Goal: Transaction & Acquisition: Purchase product/service

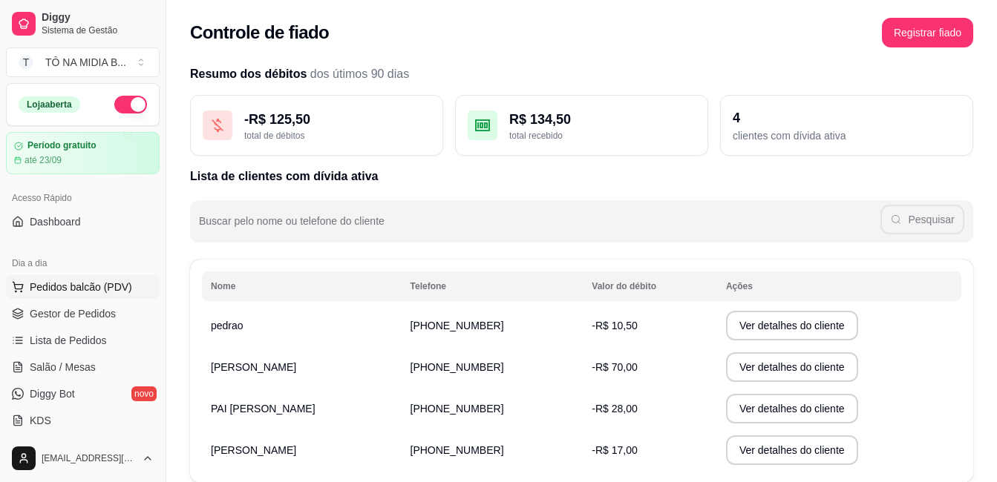
click at [83, 286] on span "Pedidos balcão (PDV)" at bounding box center [81, 287] width 102 height 15
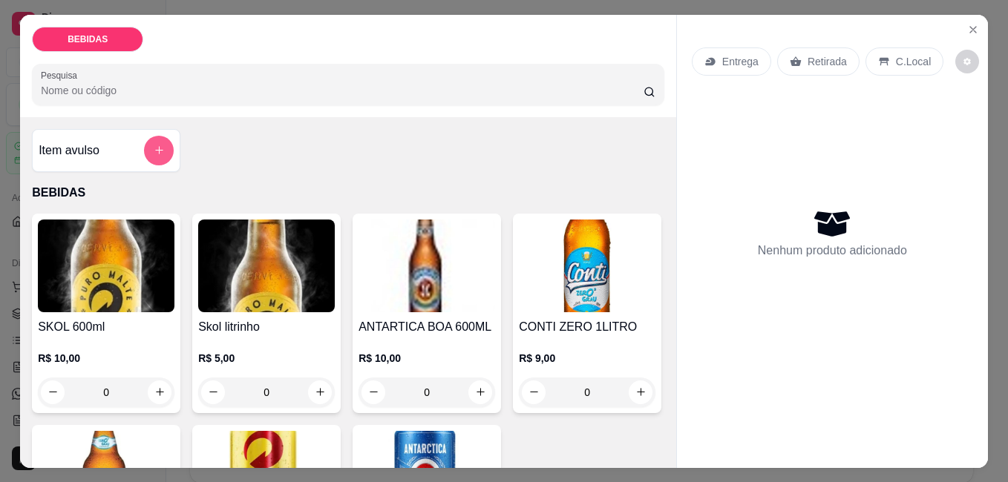
click at [161, 144] on button "add-separate-item" at bounding box center [159, 151] width 30 height 30
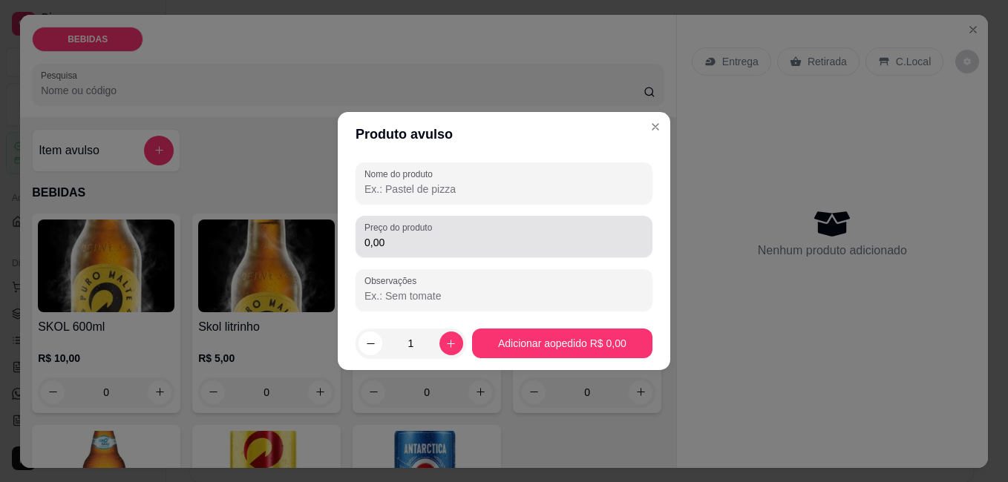
click at [510, 246] on input "0,00" at bounding box center [503, 242] width 279 height 15
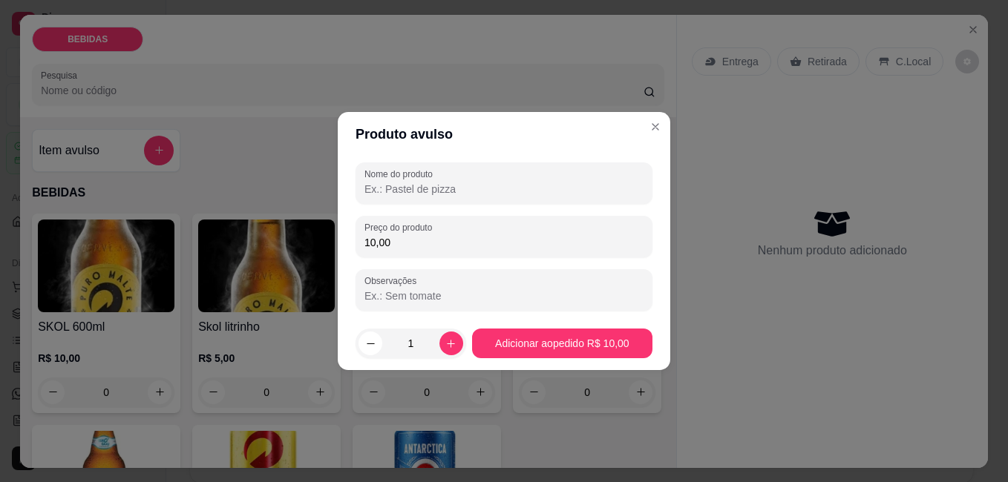
type input "10,00"
click at [518, 187] on input "Nome do produto" at bounding box center [503, 189] width 279 height 15
type input "copao de gin maçã"
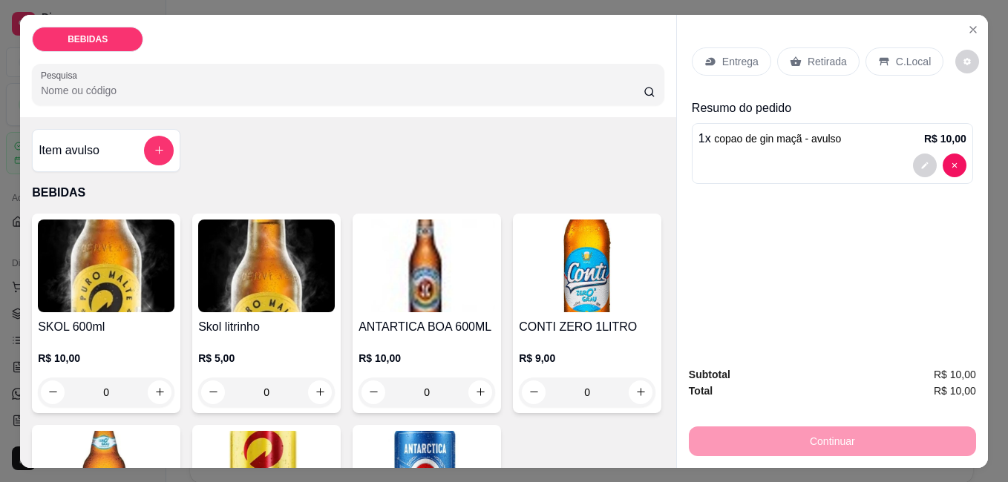
click at [885, 49] on div "C.Local" at bounding box center [904, 61] width 78 height 28
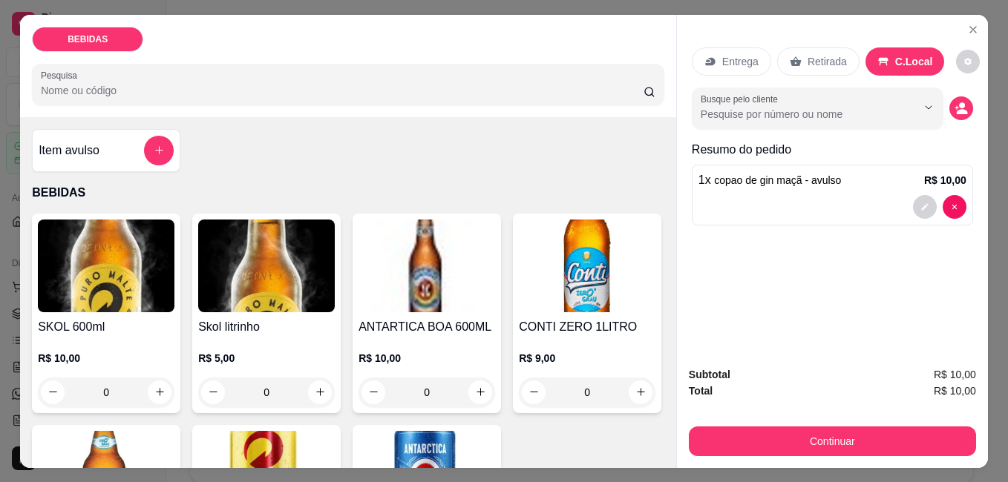
click at [807, 54] on p "Retirada" at bounding box center [826, 61] width 39 height 15
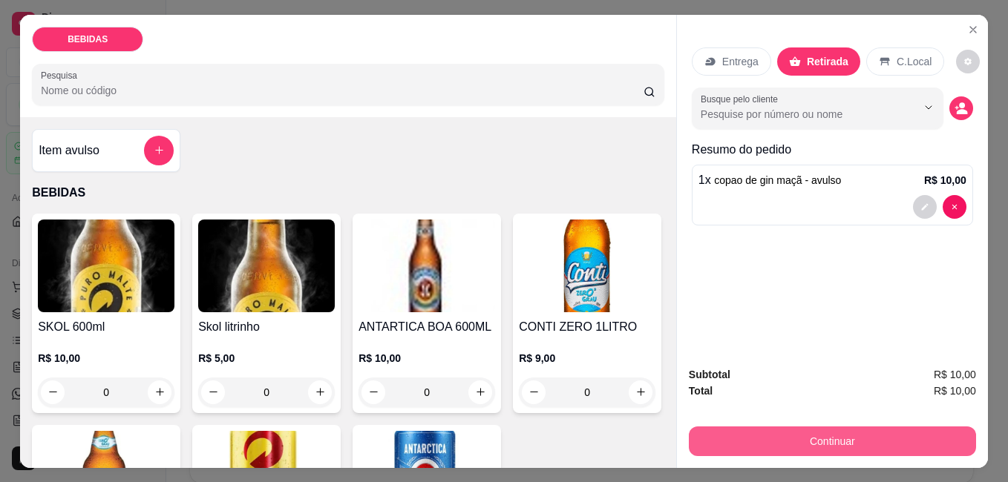
click at [776, 442] on button "Continuar" at bounding box center [832, 442] width 287 height 30
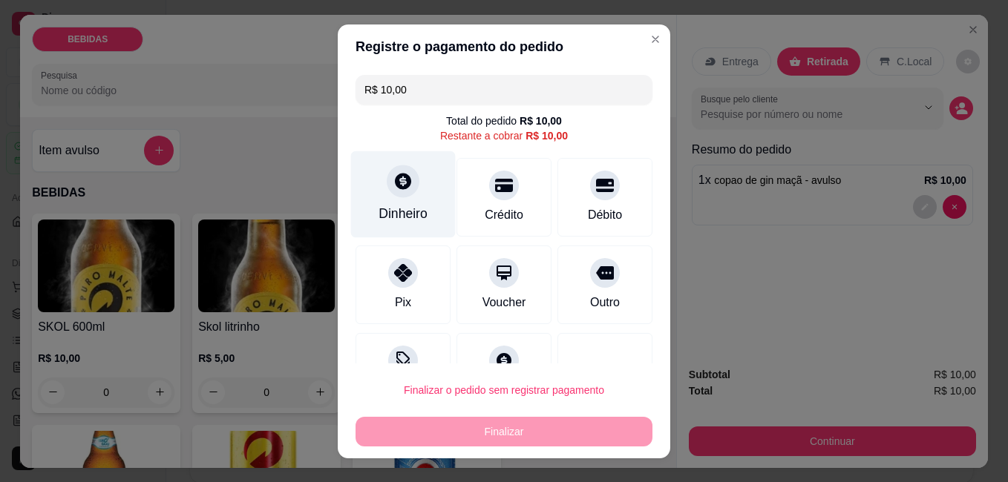
click at [411, 187] on div "Dinheiro" at bounding box center [403, 194] width 105 height 87
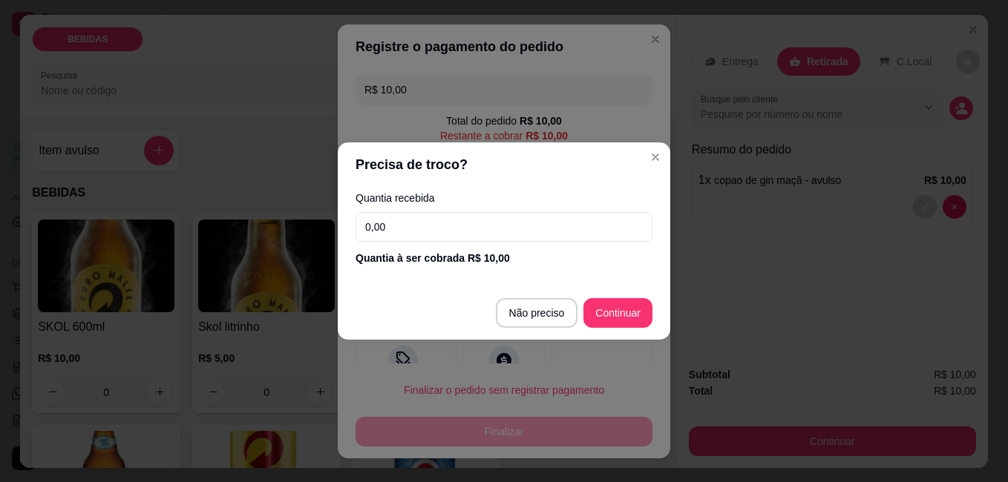
click at [499, 223] on input "0,00" at bounding box center [503, 227] width 297 height 30
type input "10,00"
type input "R$ 0,00"
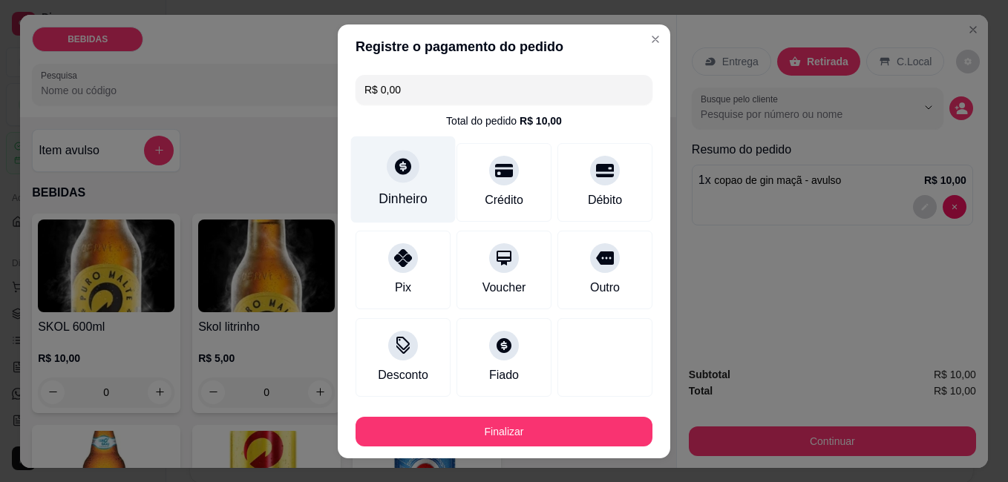
click at [409, 203] on div "Dinheiro" at bounding box center [402, 198] width 49 height 19
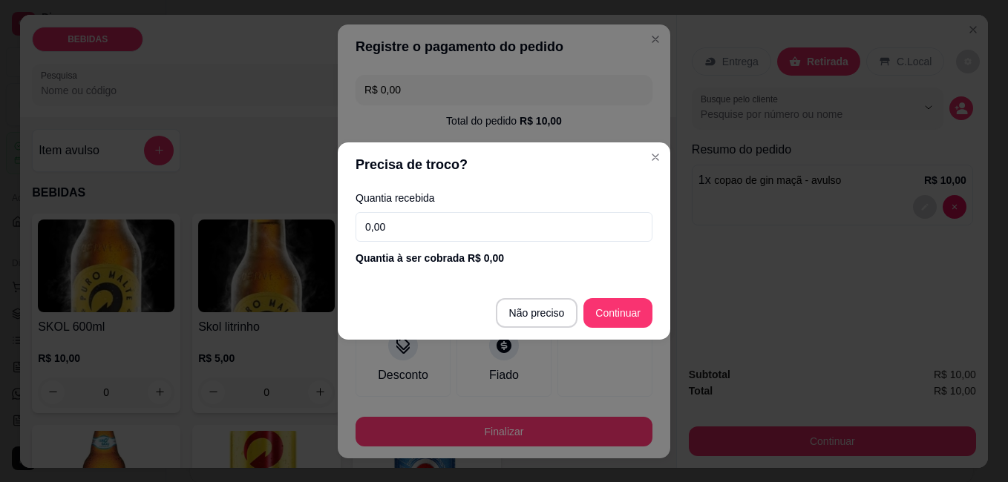
click at [465, 230] on input "0,00" at bounding box center [503, 227] width 297 height 30
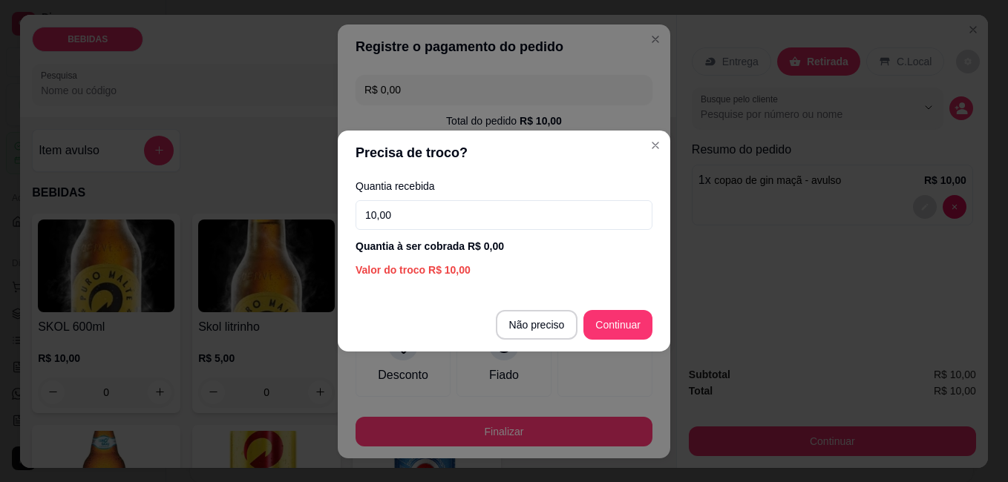
type input "10,00"
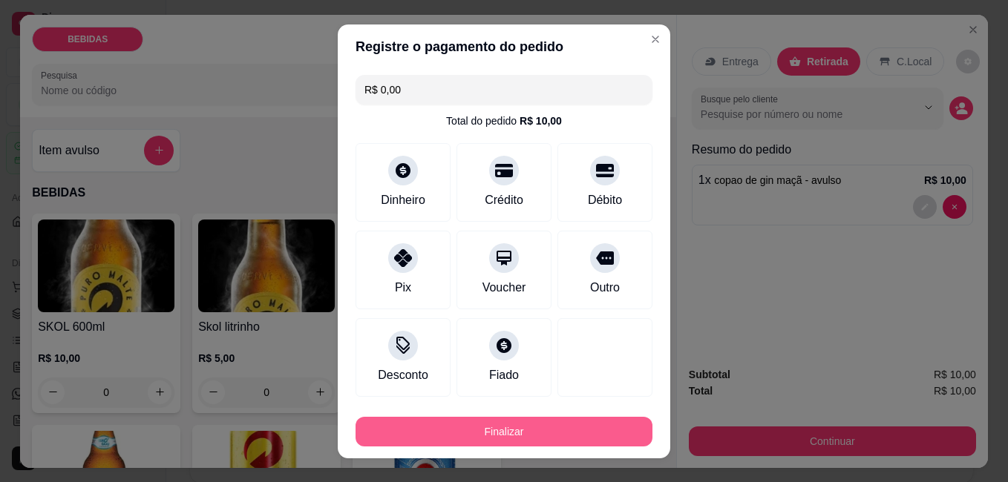
click at [565, 418] on button "Finalizar" at bounding box center [503, 432] width 297 height 30
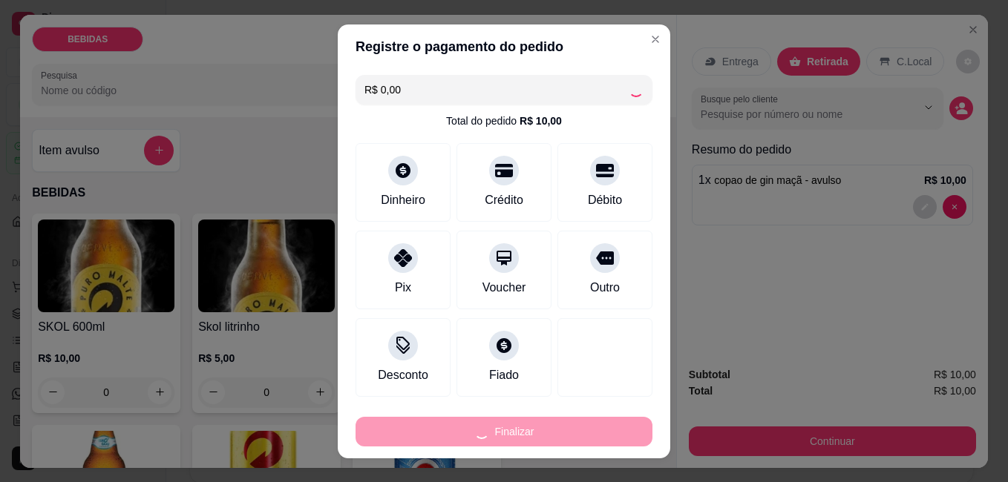
type input "-R$ 10,00"
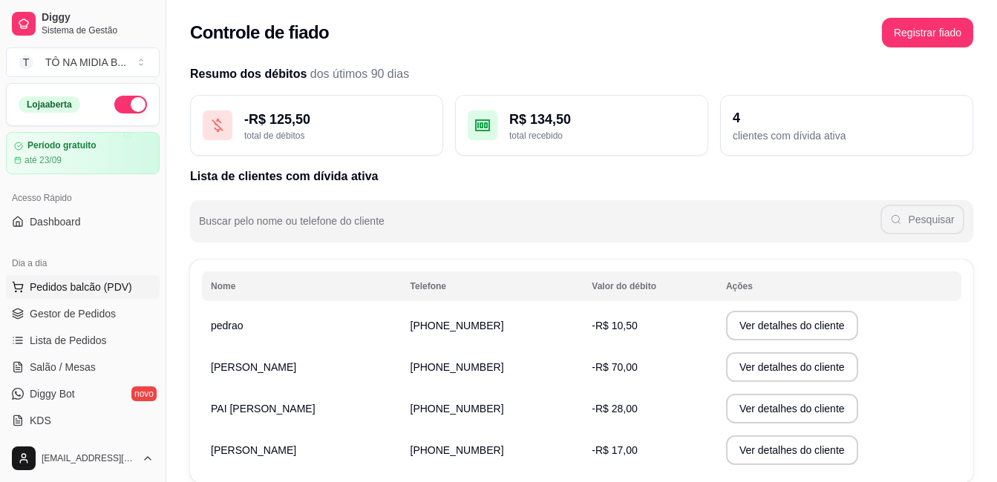
click at [106, 282] on span "Pedidos balcão (PDV)" at bounding box center [81, 287] width 102 height 15
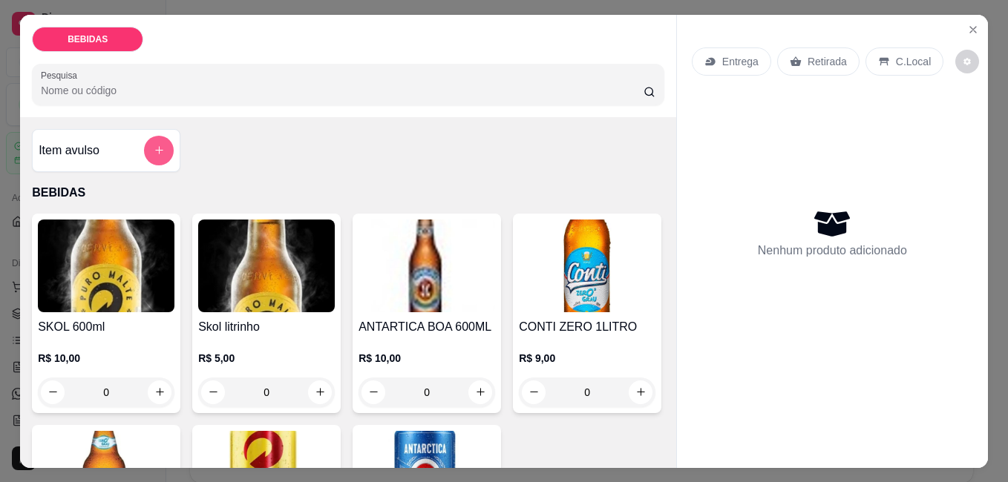
click at [154, 153] on button "add-separate-item" at bounding box center [159, 151] width 30 height 30
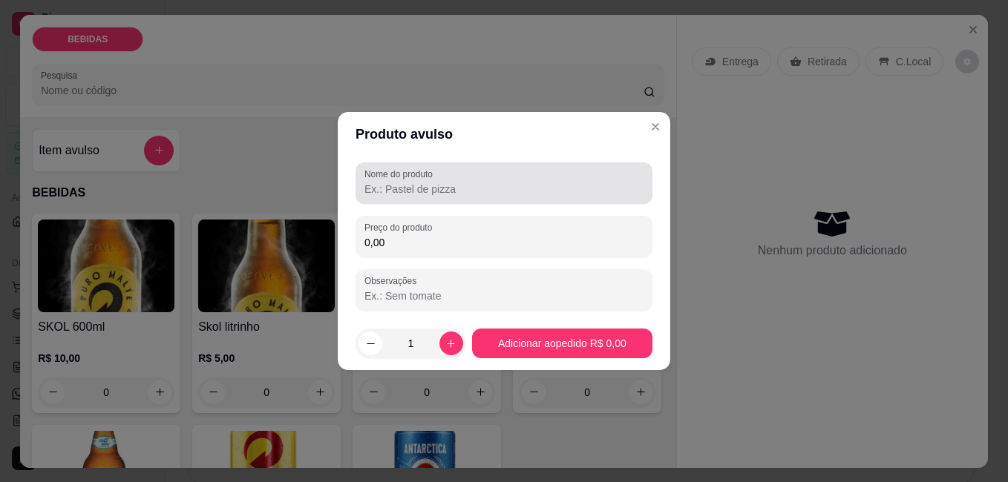
click at [403, 194] on input "Nome do produto" at bounding box center [503, 189] width 279 height 15
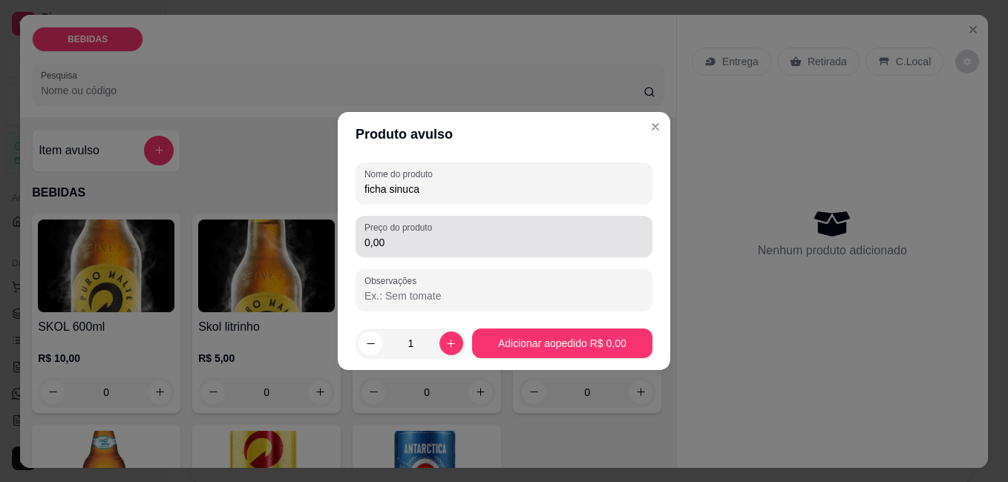
type input "ficha sinuca"
click at [395, 233] on label "Preço do produto" at bounding box center [400, 227] width 73 height 13
click at [395, 235] on input "0,00" at bounding box center [503, 242] width 279 height 15
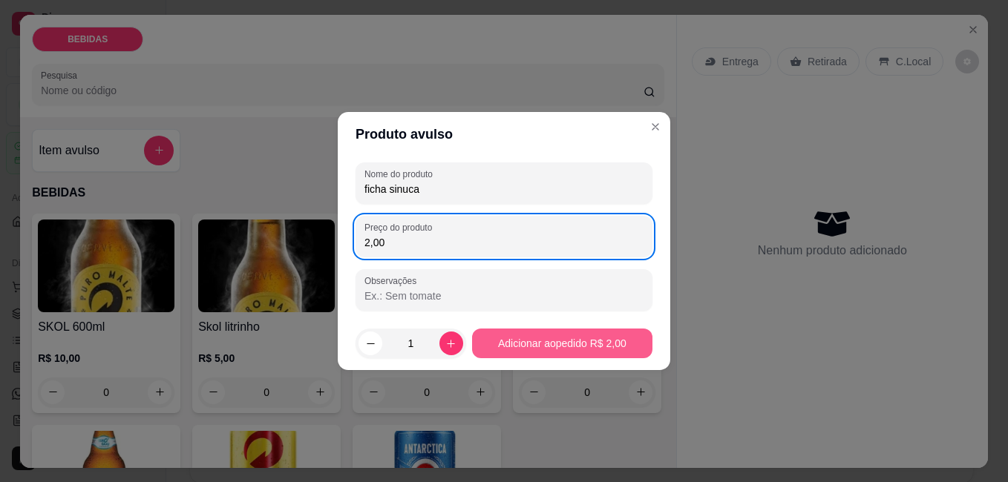
type input "2,00"
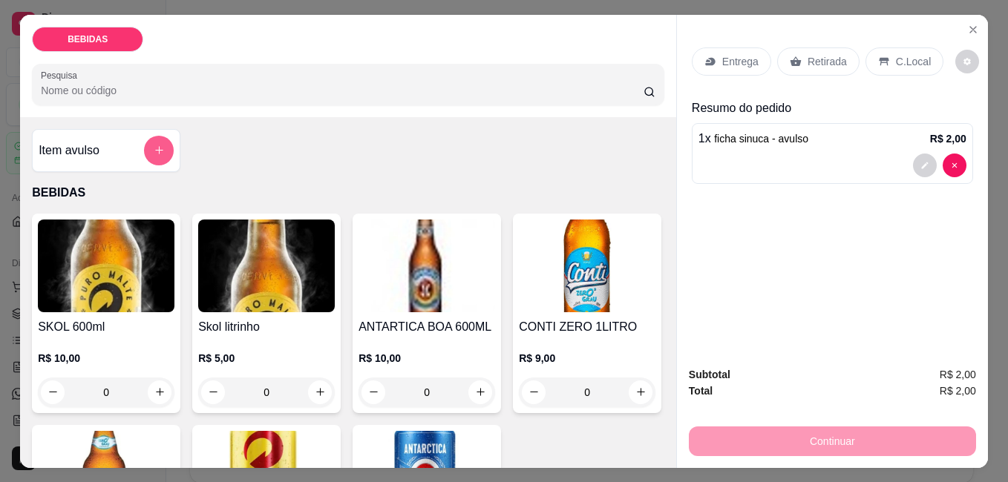
click at [157, 151] on button "add-separate-item" at bounding box center [159, 151] width 30 height 30
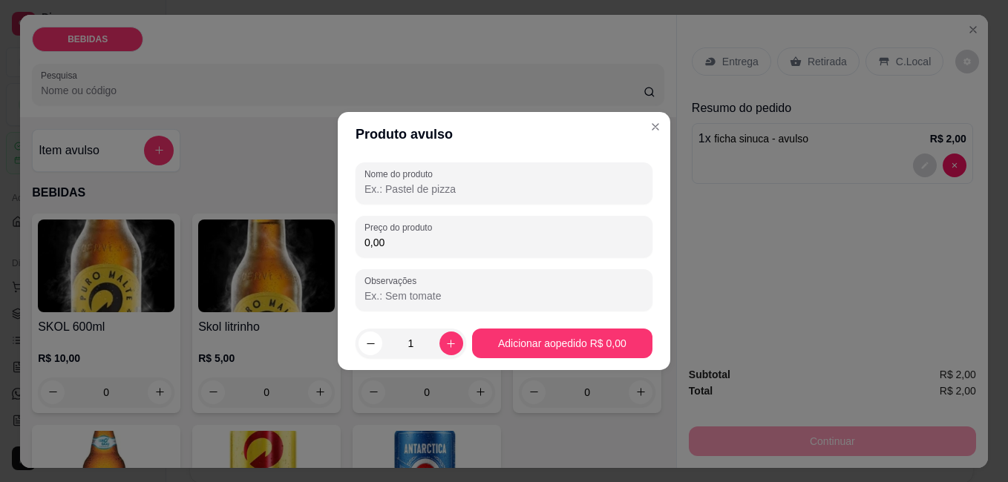
click at [403, 199] on div "Nome do produto" at bounding box center [503, 184] width 297 height 42
type input "paçoca"
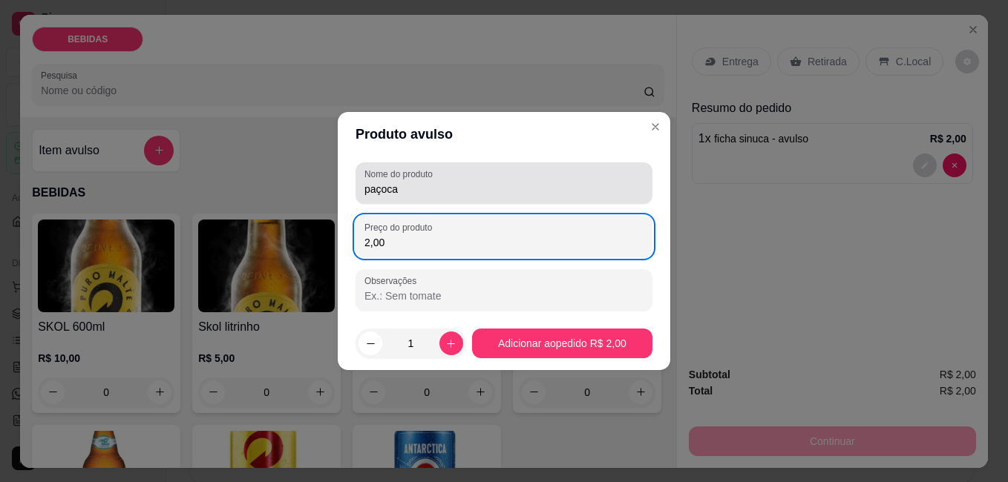
type input "2,00"
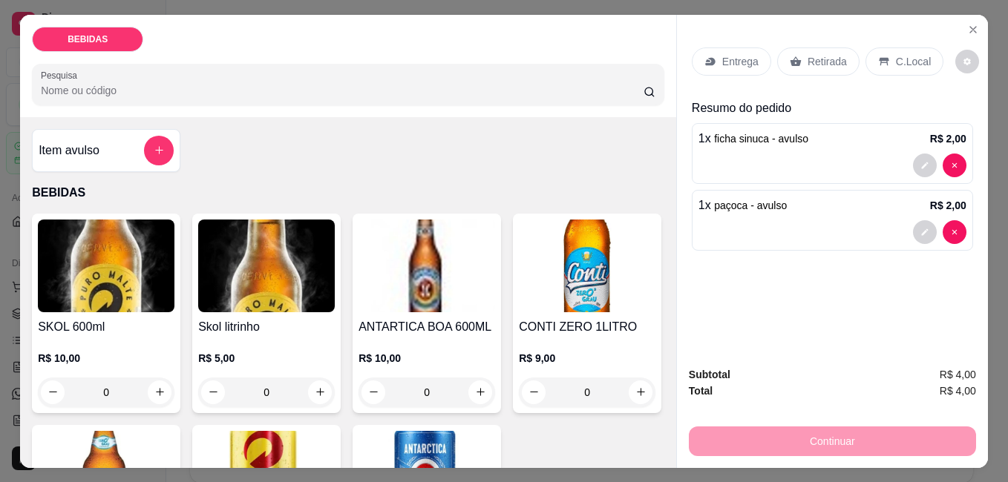
click at [897, 62] on p "C.Local" at bounding box center [913, 61] width 35 height 15
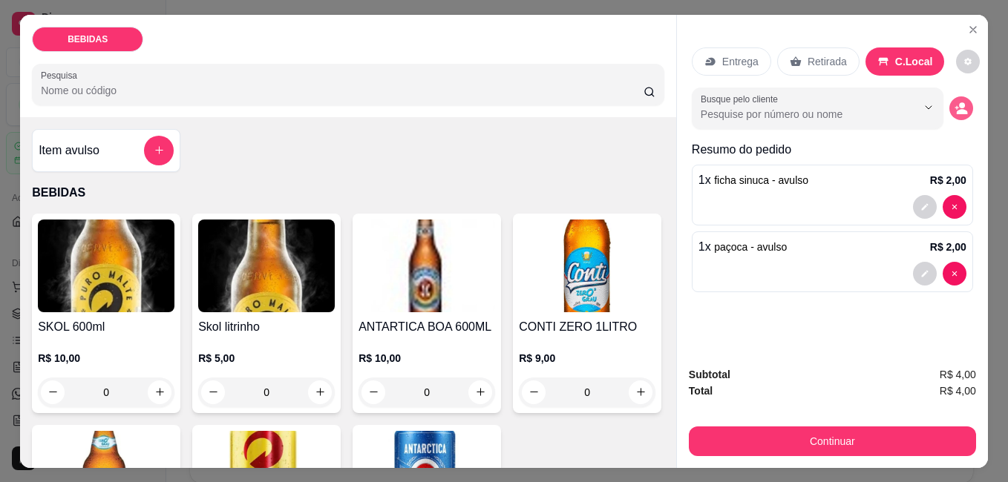
click at [954, 108] on icon "decrease-product-quantity" at bounding box center [960, 108] width 13 height 13
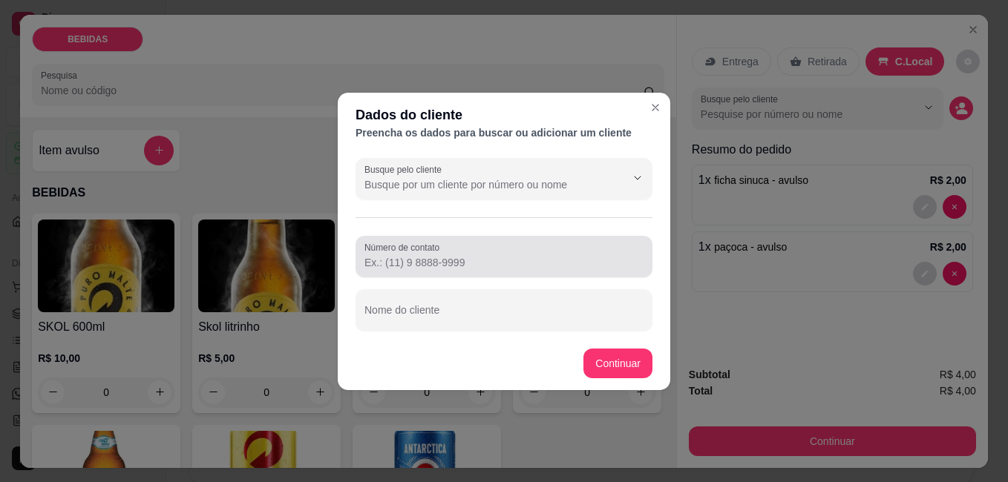
click at [494, 262] on input "Número de contato" at bounding box center [503, 262] width 279 height 15
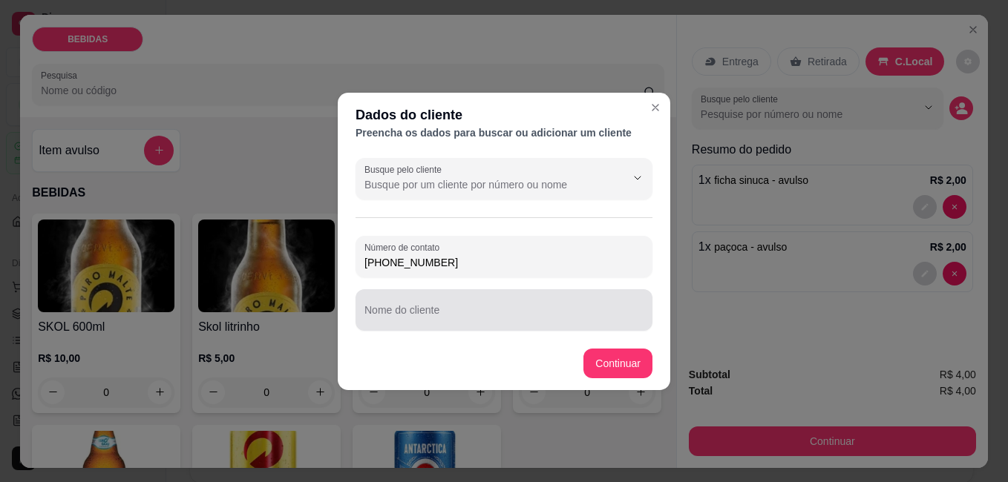
type input "[PHONE_NUMBER]"
click at [487, 298] on div at bounding box center [503, 310] width 279 height 30
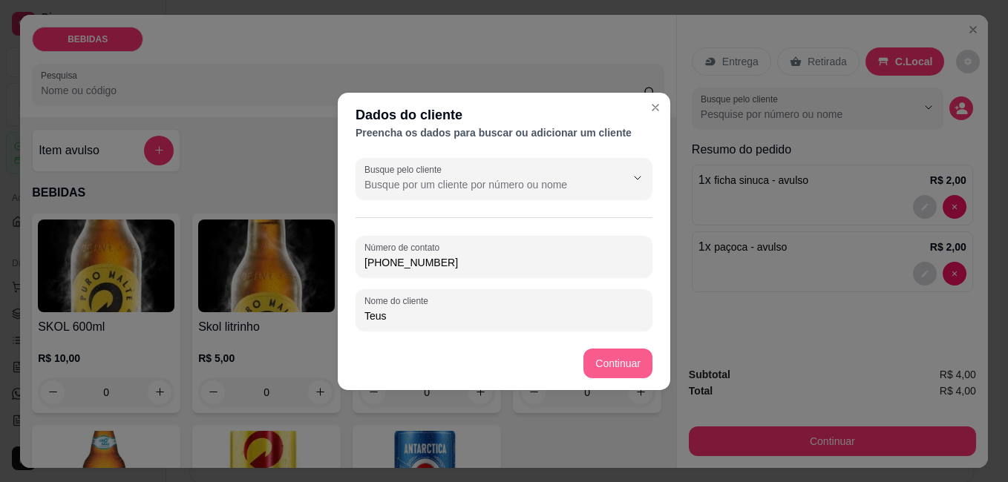
type input "Teus"
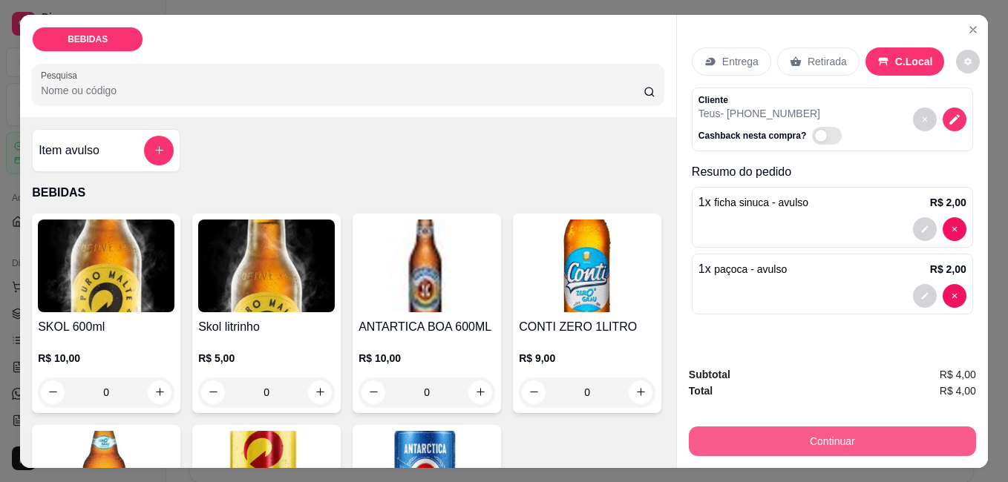
click at [867, 433] on button "Continuar" at bounding box center [832, 442] width 287 height 30
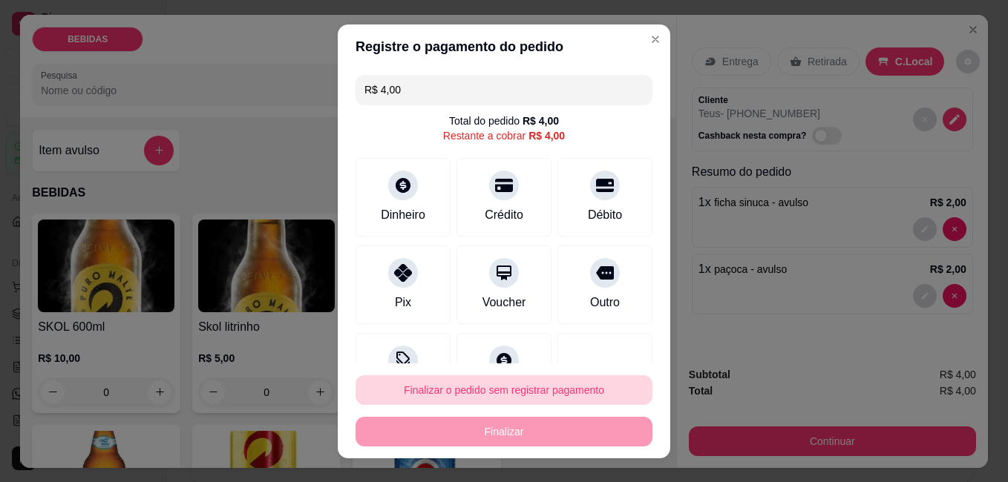
click at [528, 386] on button "Finalizar o pedido sem registrar pagamento" at bounding box center [503, 391] width 297 height 30
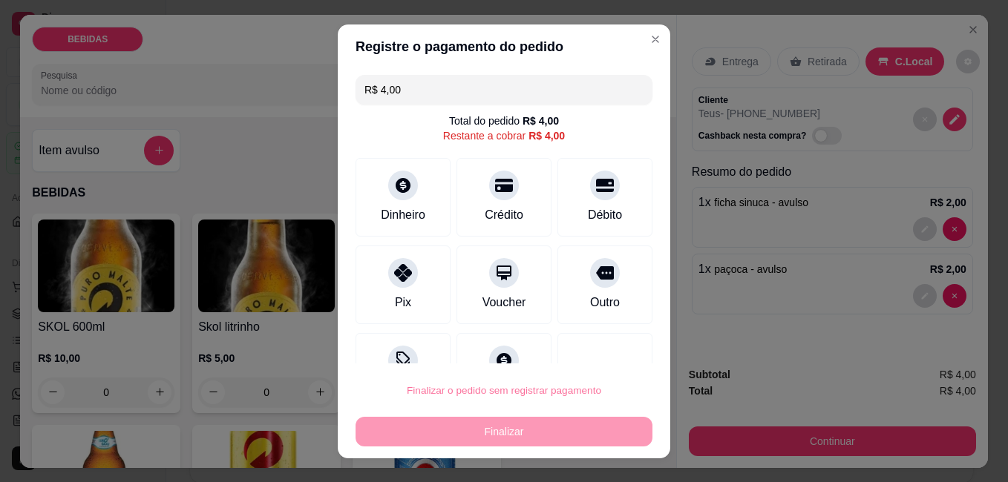
click at [596, 349] on button "Confirmar" at bounding box center [588, 348] width 55 height 23
type input "R$ 0,00"
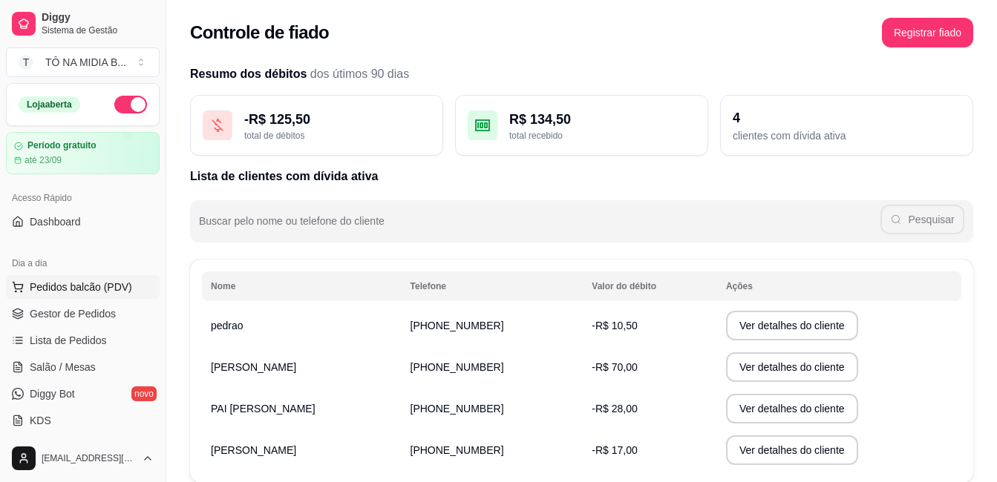
click at [116, 282] on span "Pedidos balcão (PDV)" at bounding box center [81, 287] width 102 height 15
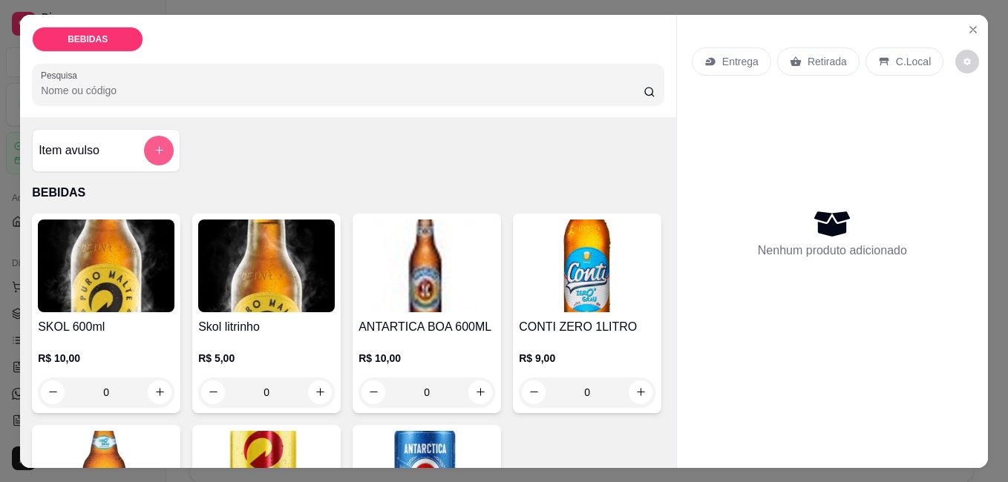
click at [144, 148] on button "add-separate-item" at bounding box center [159, 151] width 30 height 30
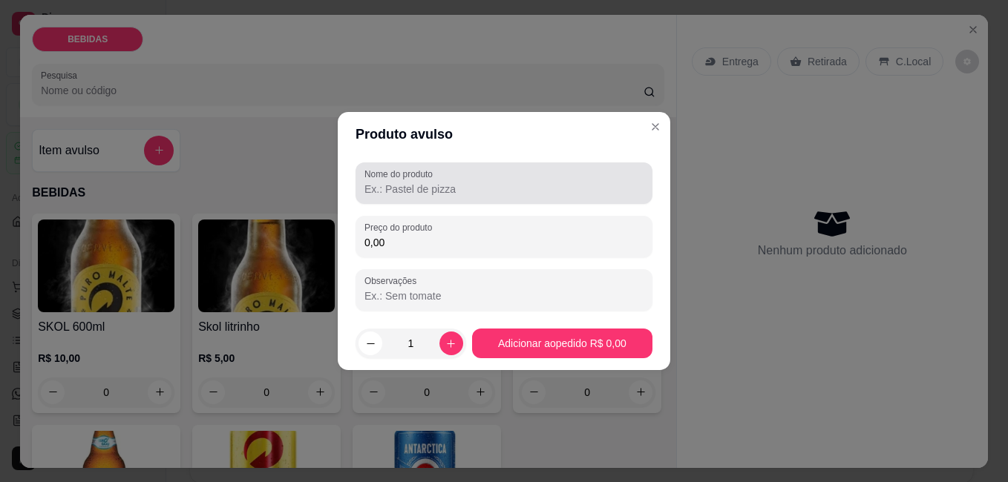
click at [381, 184] on input "Nome do produto" at bounding box center [503, 189] width 279 height 15
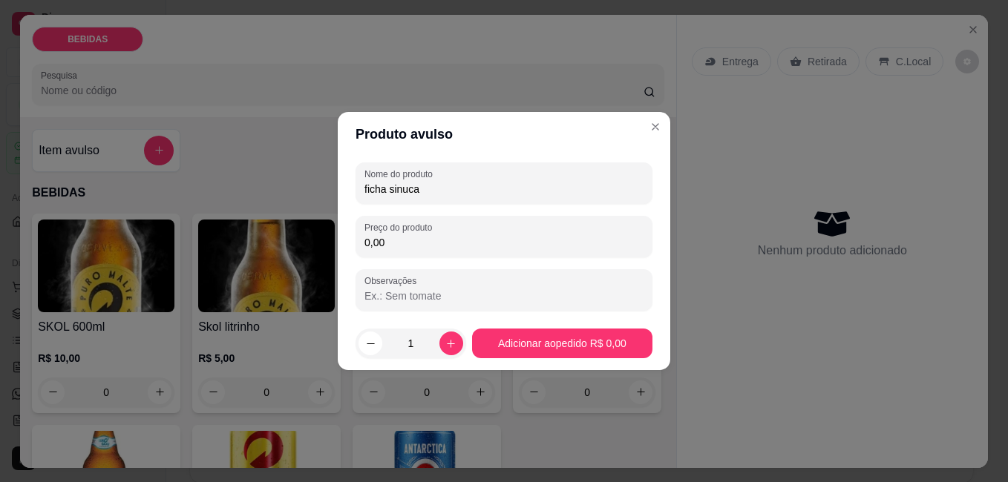
type input "ficha sinuca"
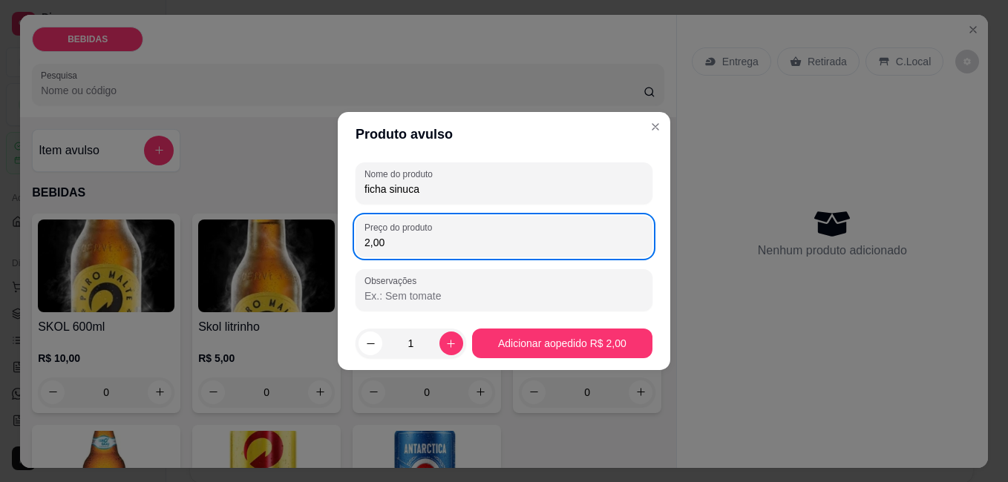
type input "2,00"
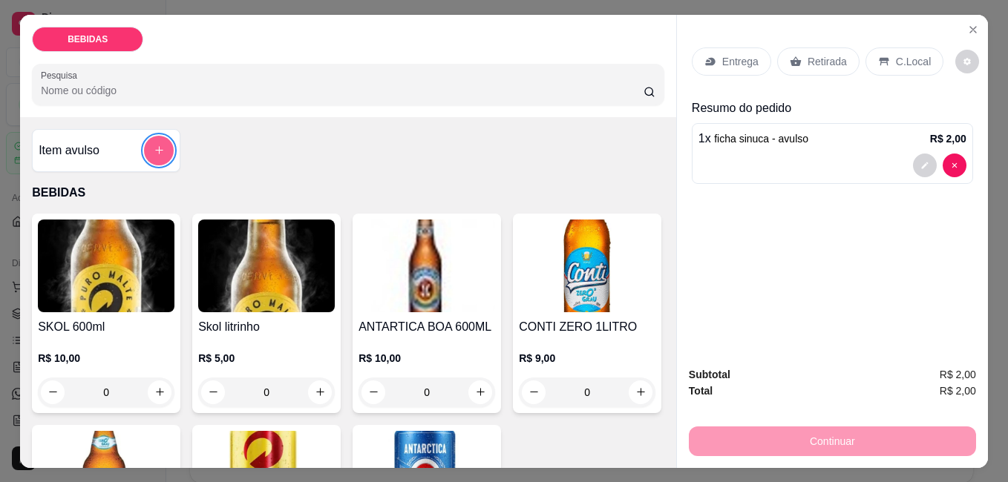
click at [158, 151] on button "add-separate-item" at bounding box center [159, 151] width 30 height 30
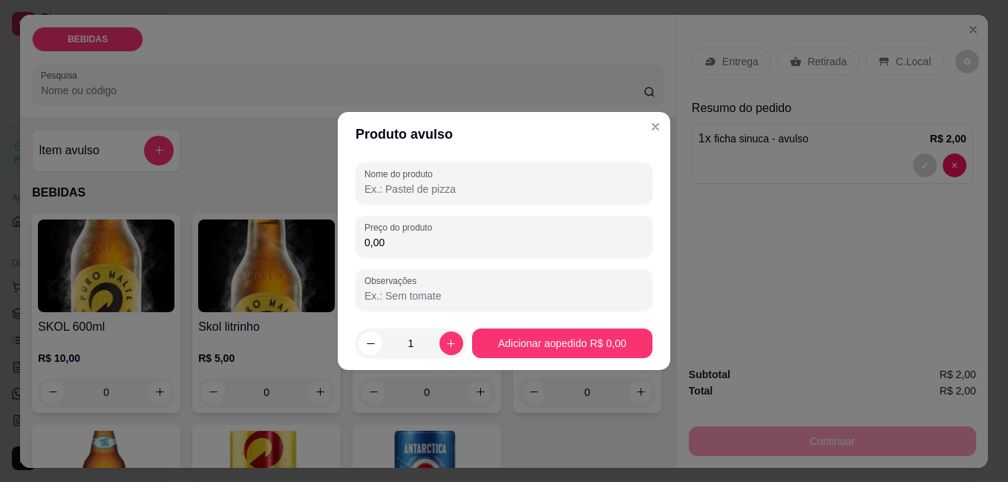
click at [432, 215] on div "Nome do produto Preço do produto 0,00 Observações" at bounding box center [503, 237] width 297 height 148
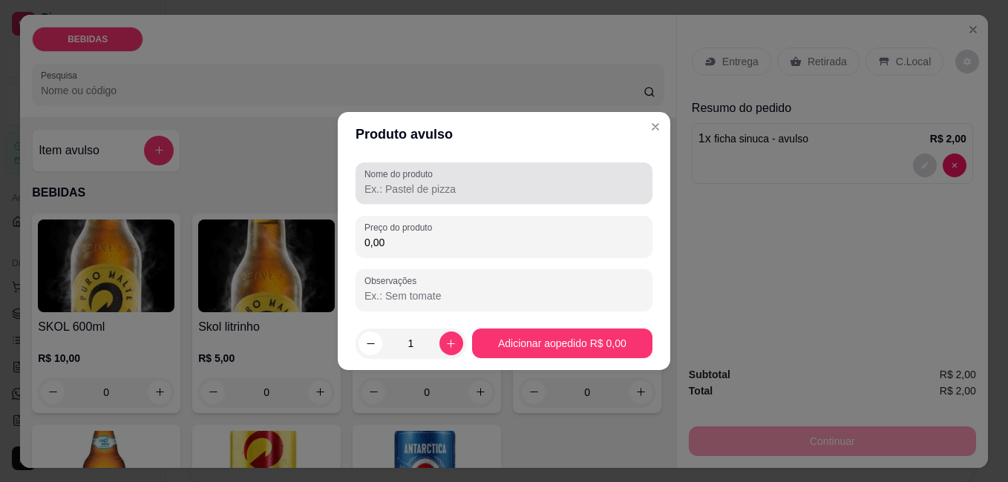
click at [442, 191] on input "Nome do produto" at bounding box center [503, 189] width 279 height 15
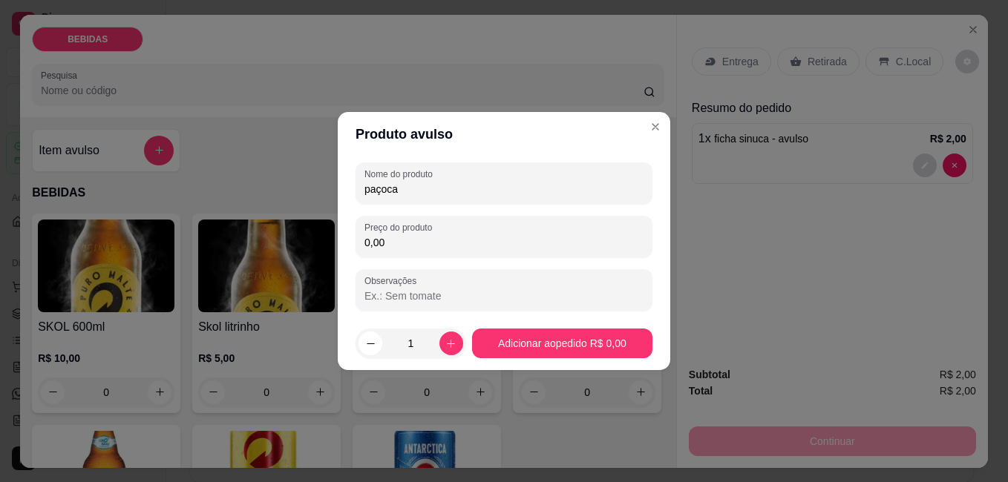
type input "paçoca"
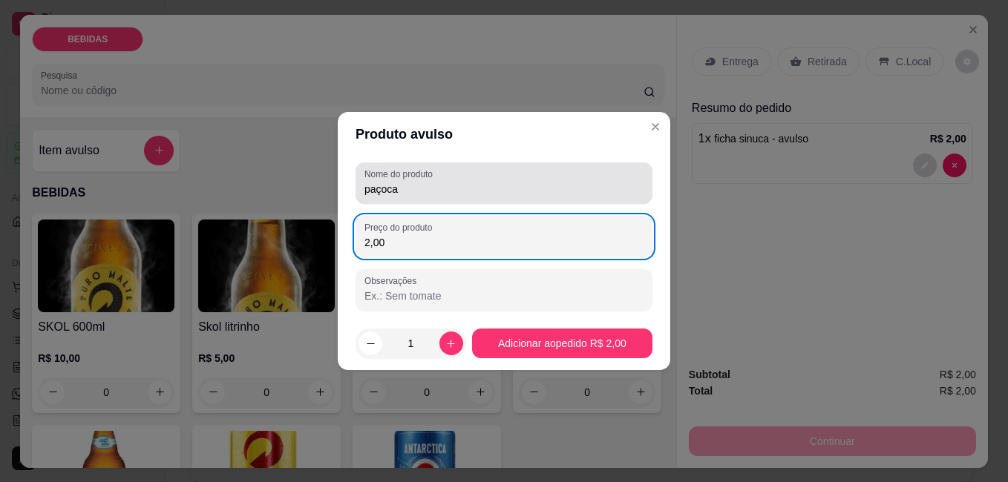
type input "2,00"
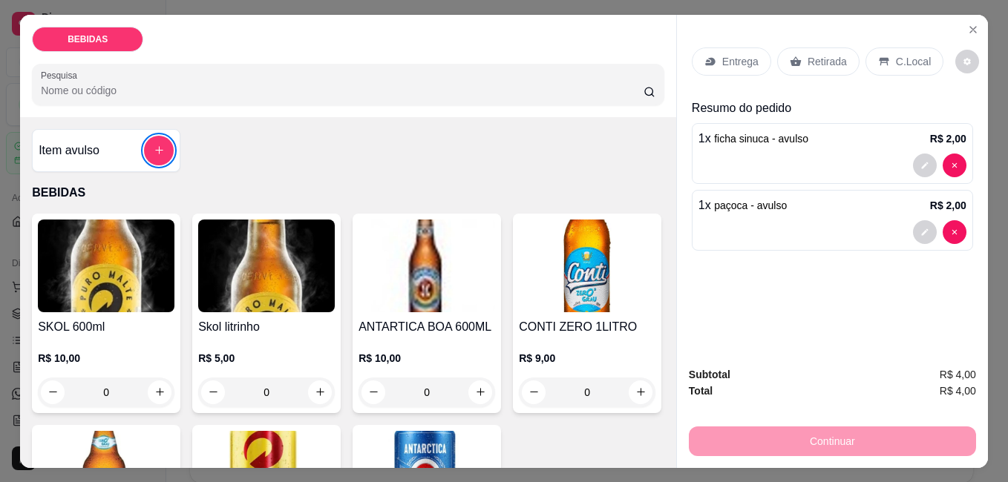
click at [896, 55] on p "C.Local" at bounding box center [913, 61] width 35 height 15
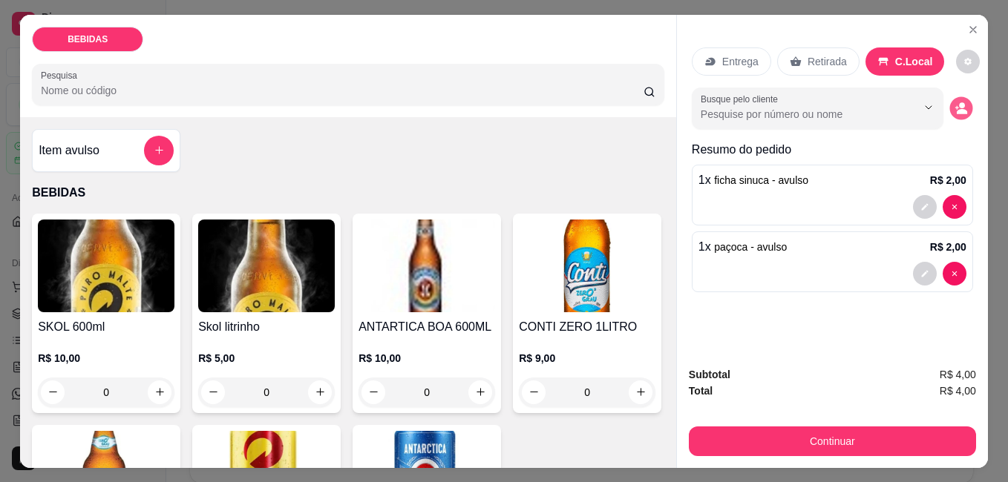
click at [949, 105] on button "decrease-product-quantity" at bounding box center [960, 107] width 23 height 23
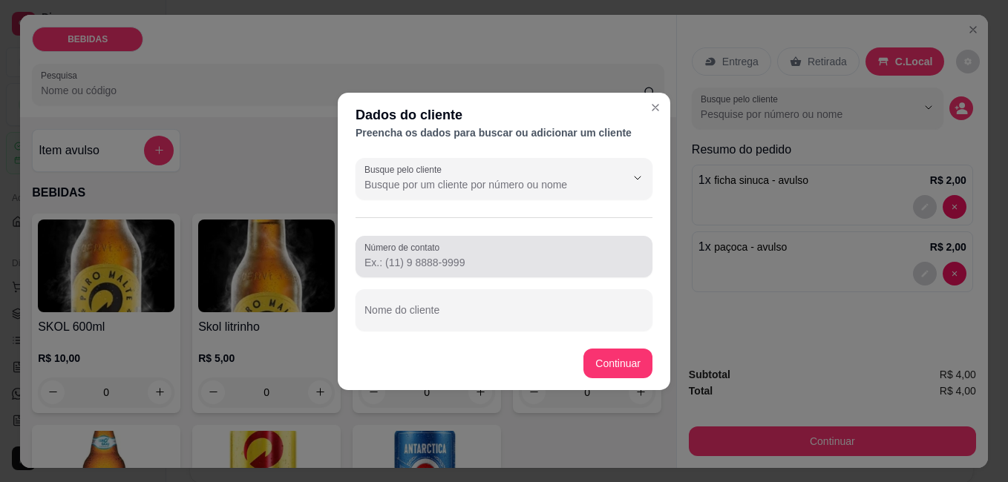
click at [471, 247] on div at bounding box center [503, 257] width 279 height 30
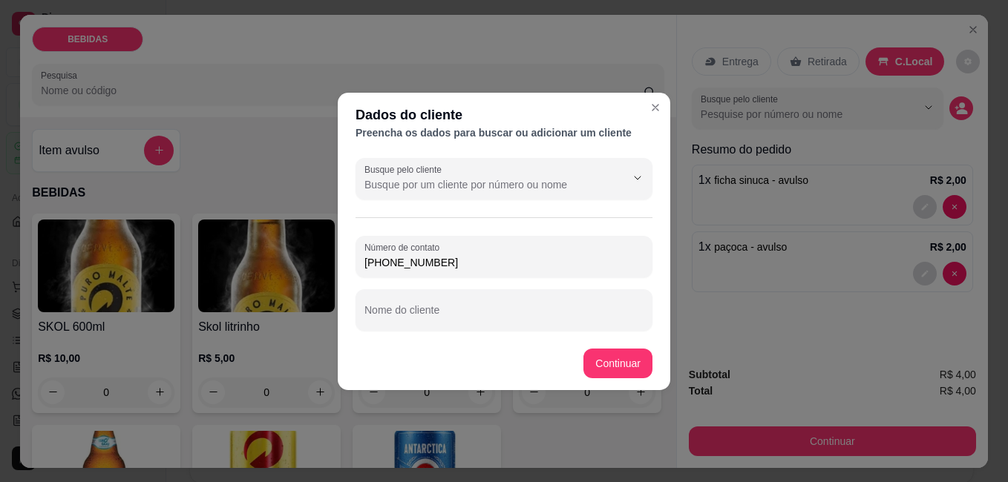
type input "[PHONE_NUMBER]"
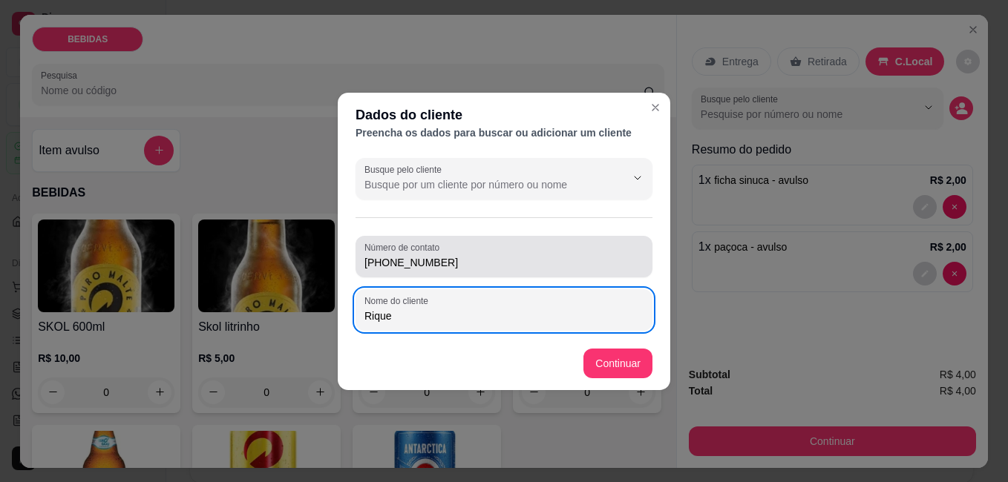
type input "Rique"
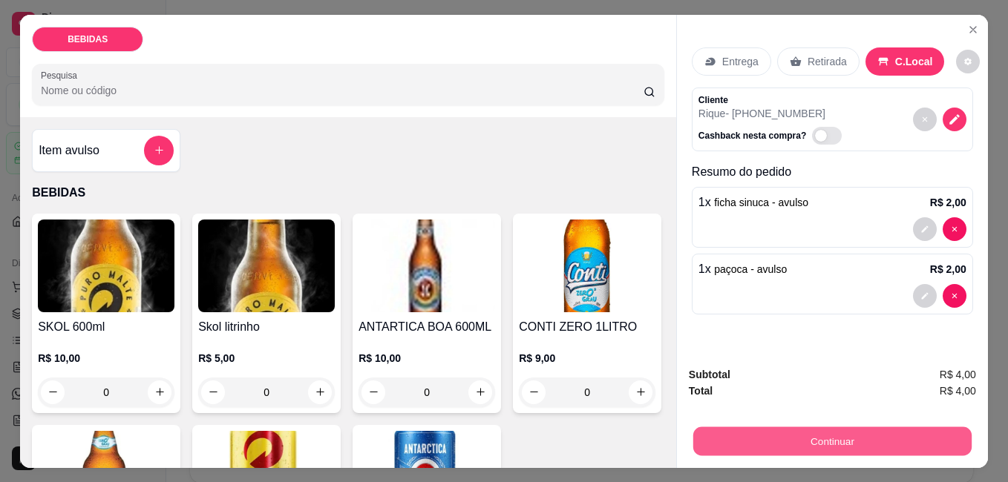
click at [749, 432] on button "Continuar" at bounding box center [832, 441] width 278 height 29
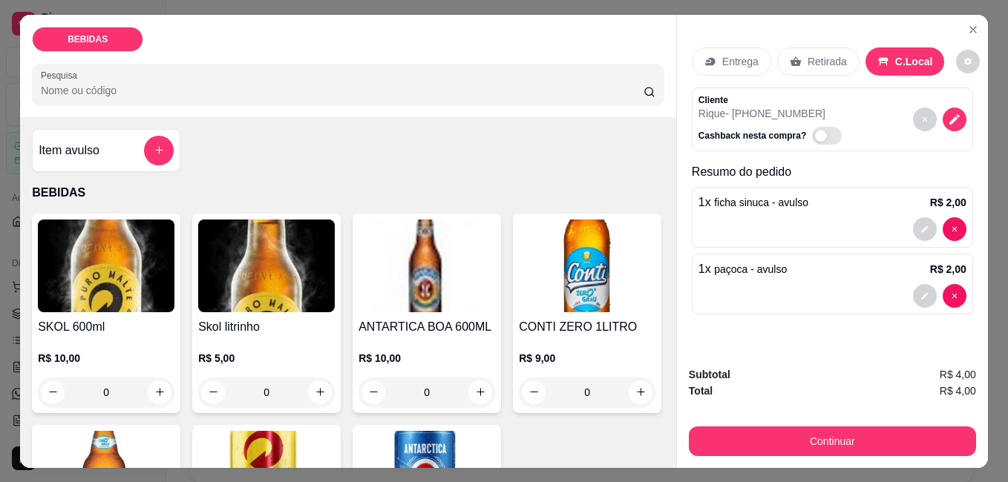
click at [602, 390] on button "Finalizar o pedido sem registrar pagamento" at bounding box center [503, 391] width 297 height 30
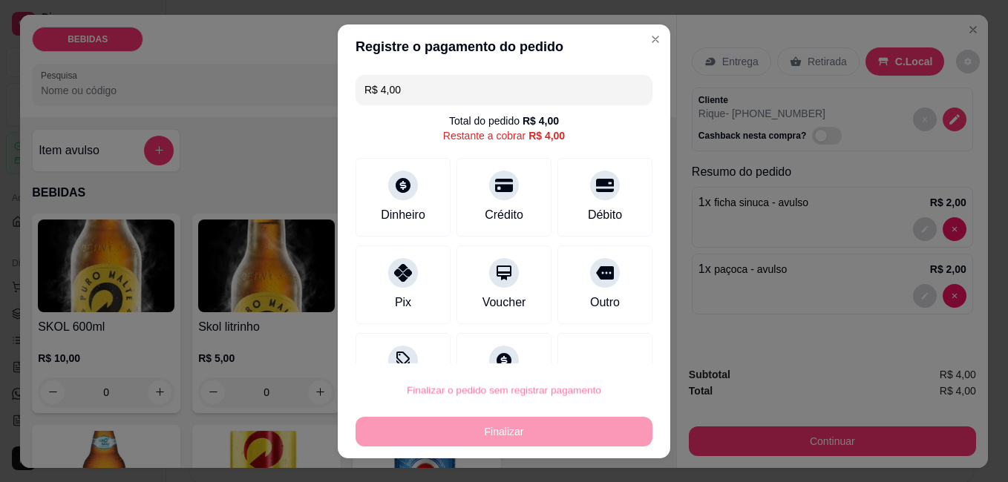
click at [587, 350] on button "Confirmar" at bounding box center [588, 348] width 55 height 23
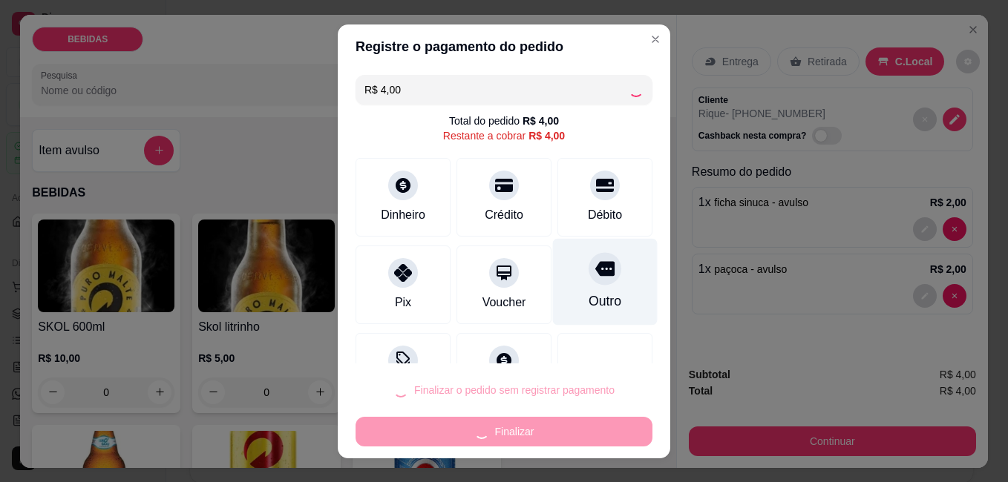
type input "R$ 0,00"
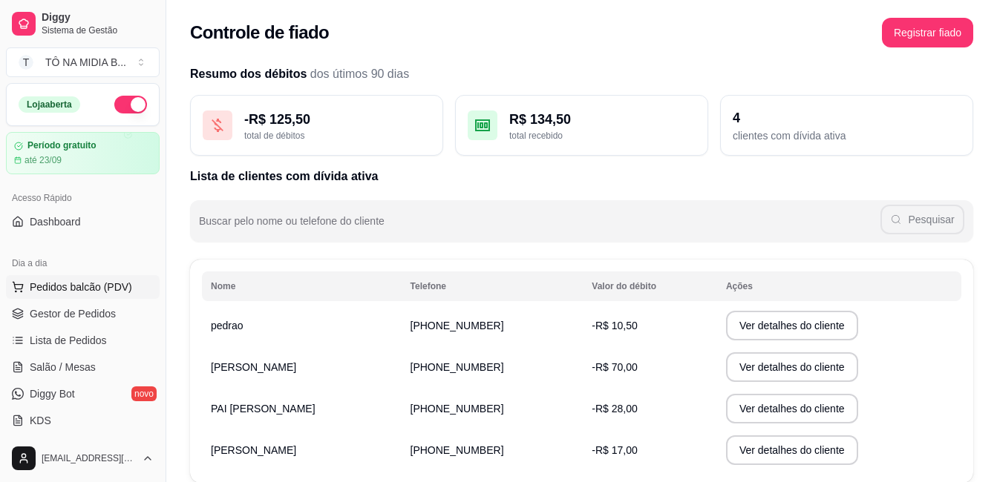
click at [94, 291] on span "Pedidos balcão (PDV)" at bounding box center [81, 287] width 102 height 15
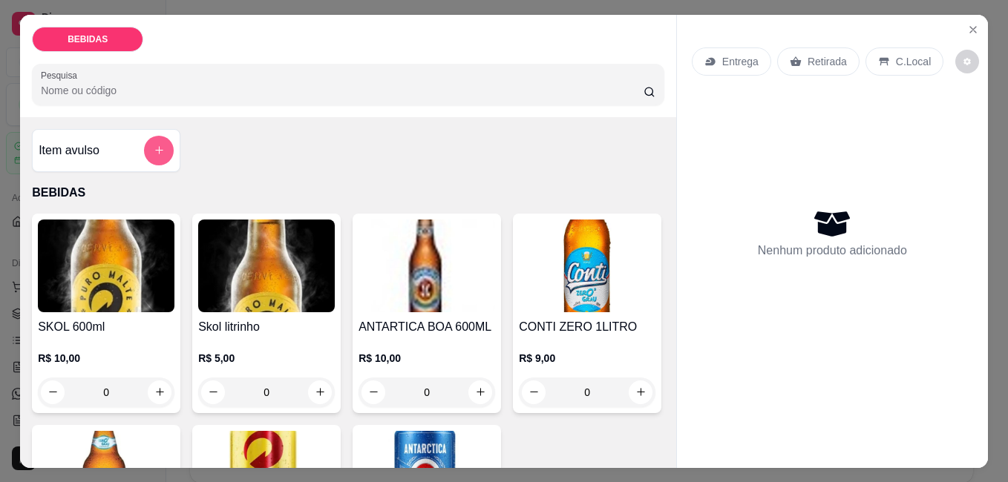
click at [159, 148] on icon "add-separate-item" at bounding box center [159, 150] width 11 height 11
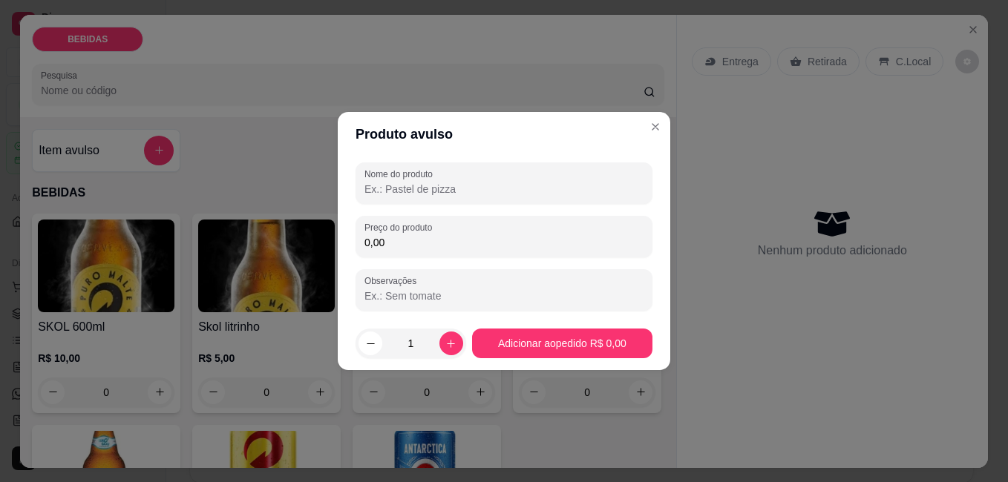
click at [411, 190] on input "Nome do produto" at bounding box center [503, 189] width 279 height 15
type input "ficha de sinuca"
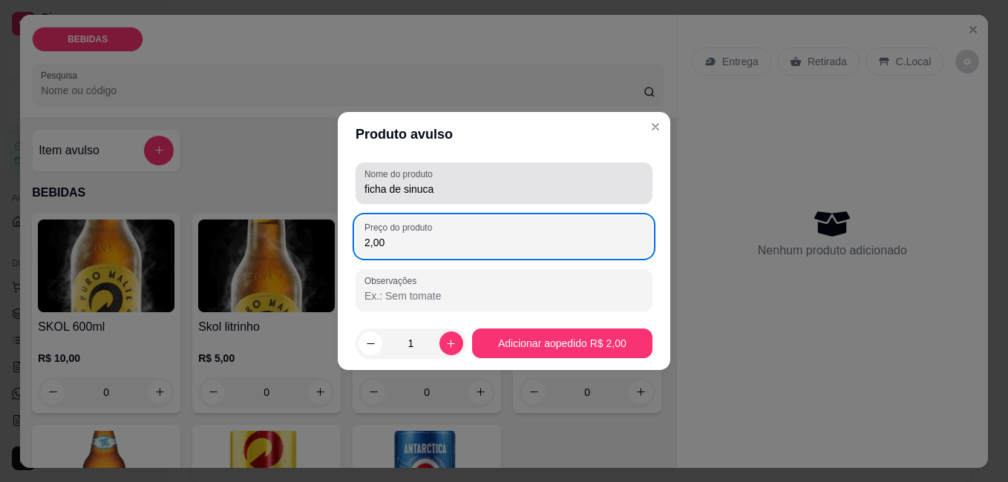
type input "2,00"
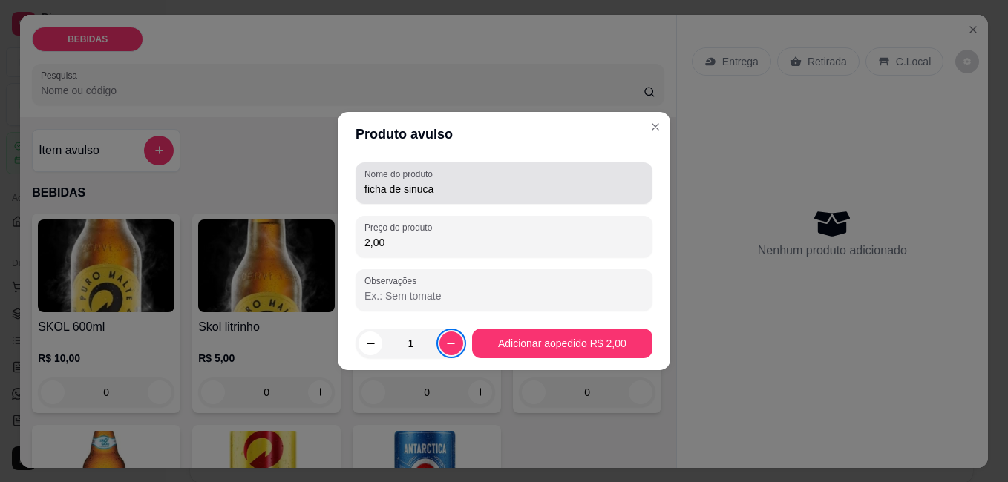
type input "2"
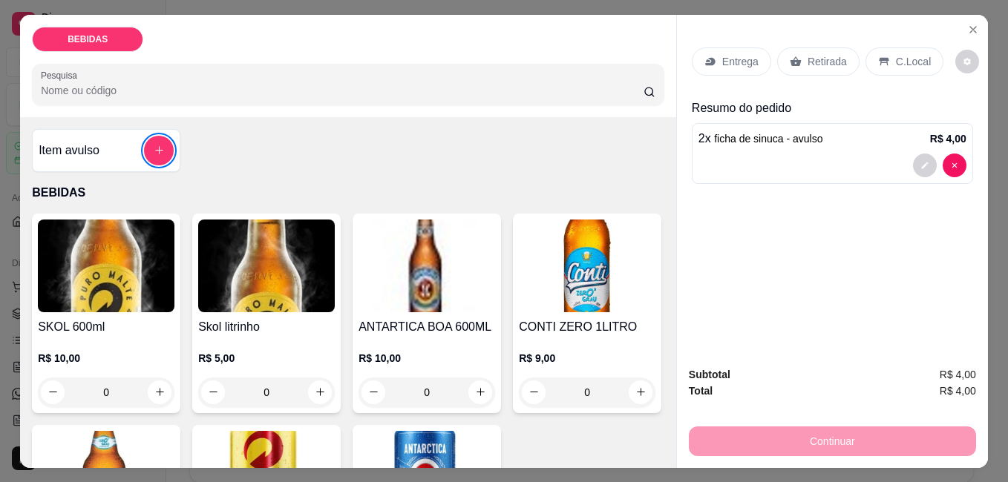
click at [928, 62] on div "Entrega Retirada C.Local" at bounding box center [832, 62] width 281 height 52
click at [915, 59] on p "C.Local" at bounding box center [913, 61] width 35 height 15
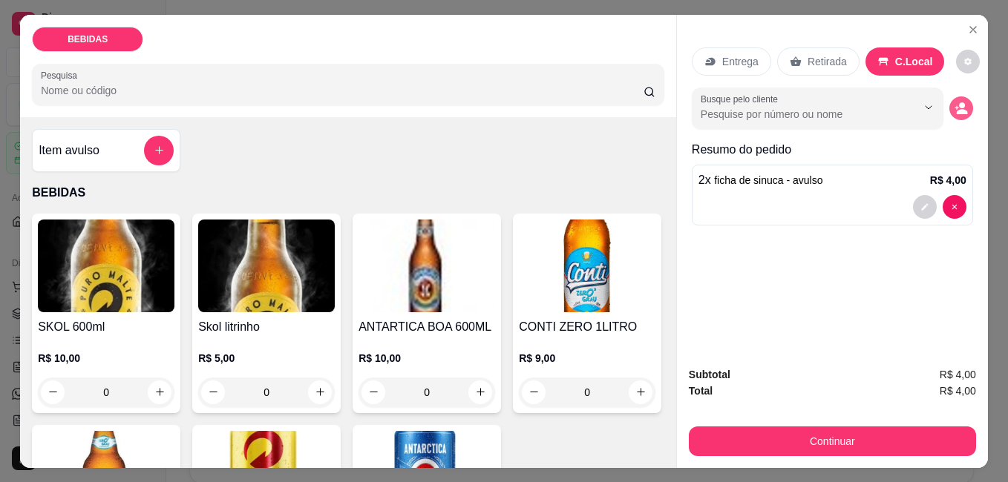
click at [957, 109] on icon "decrease-product-quantity" at bounding box center [962, 111] width 11 height 5
click at [517, 266] on input "Número de contato" at bounding box center [503, 262] width 279 height 15
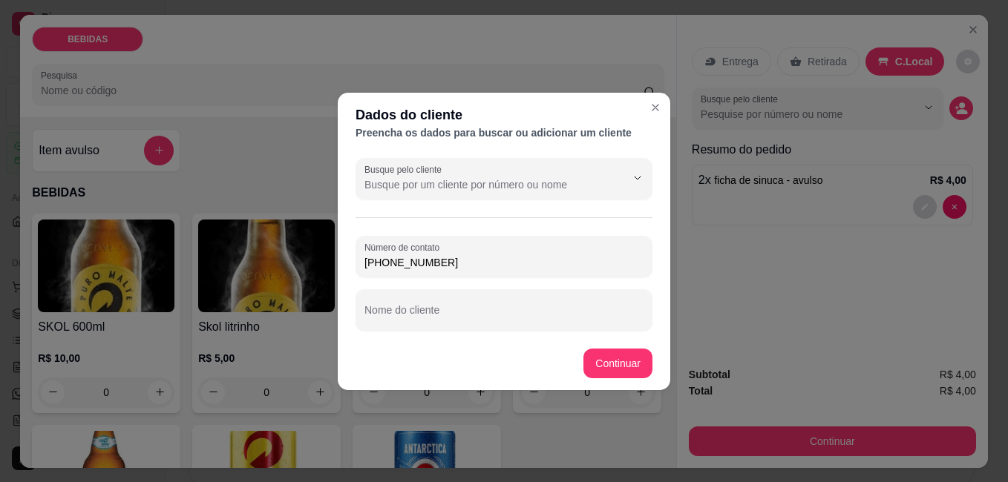
type input "[PHONE_NUMBER]"
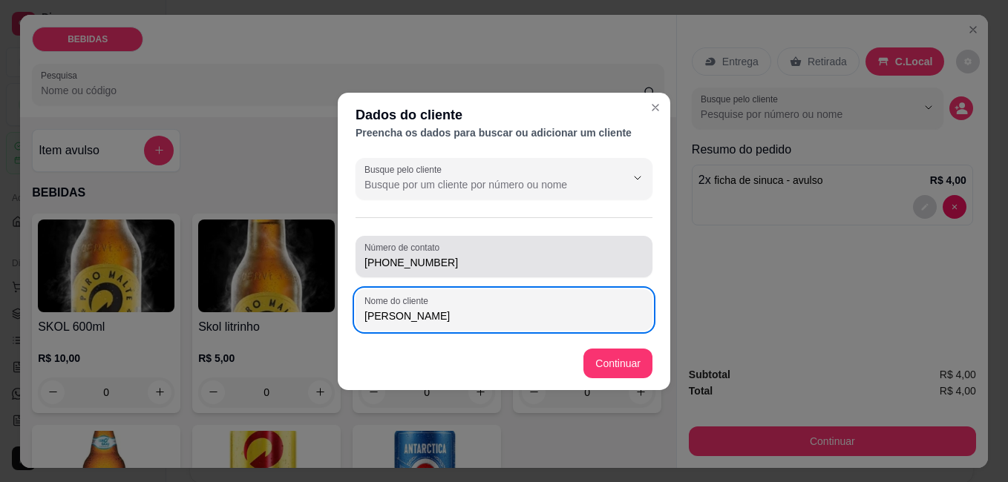
type input "[PERSON_NAME]"
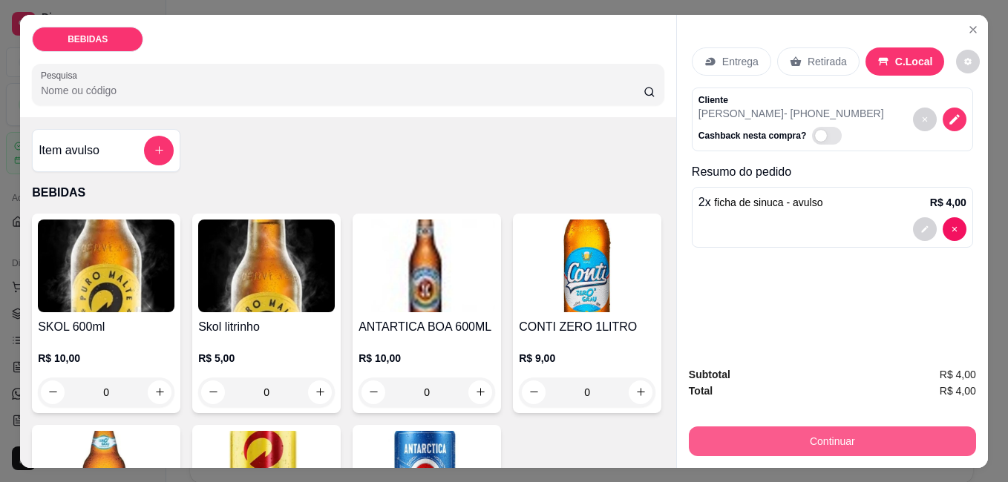
click at [868, 439] on button "Continuar" at bounding box center [832, 442] width 287 height 30
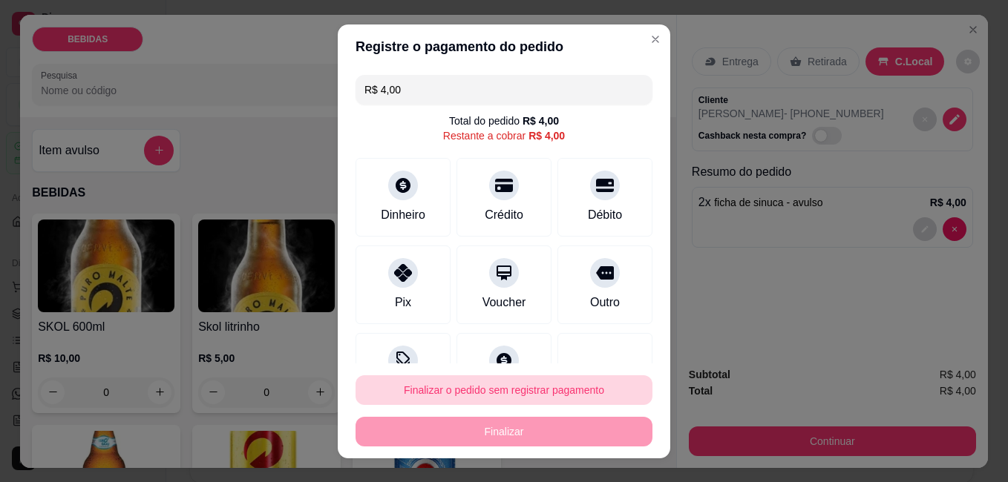
click at [535, 390] on button "Finalizar o pedido sem registrar pagamento" at bounding box center [503, 391] width 297 height 30
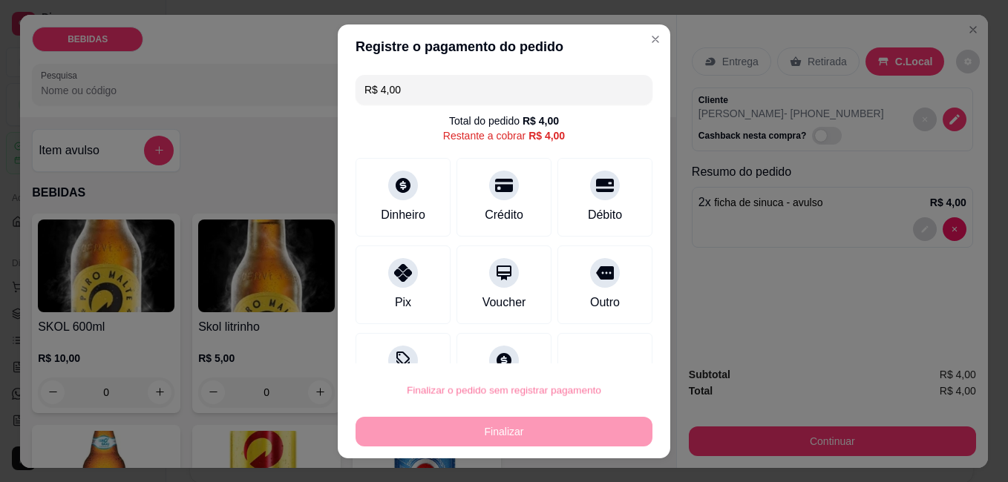
click at [578, 351] on button "Confirmar" at bounding box center [588, 348] width 55 height 23
type input "R$ 0,00"
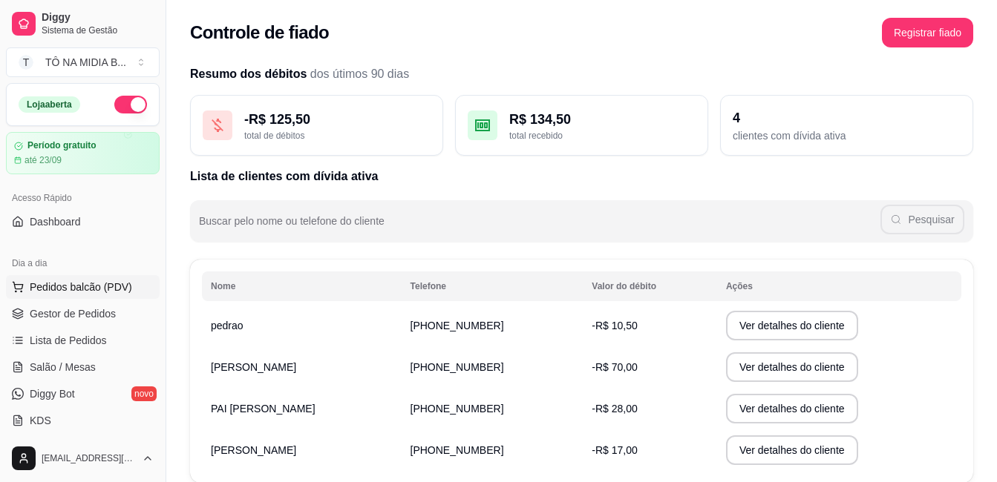
click at [93, 293] on span "Pedidos balcão (PDV)" at bounding box center [81, 287] width 102 height 15
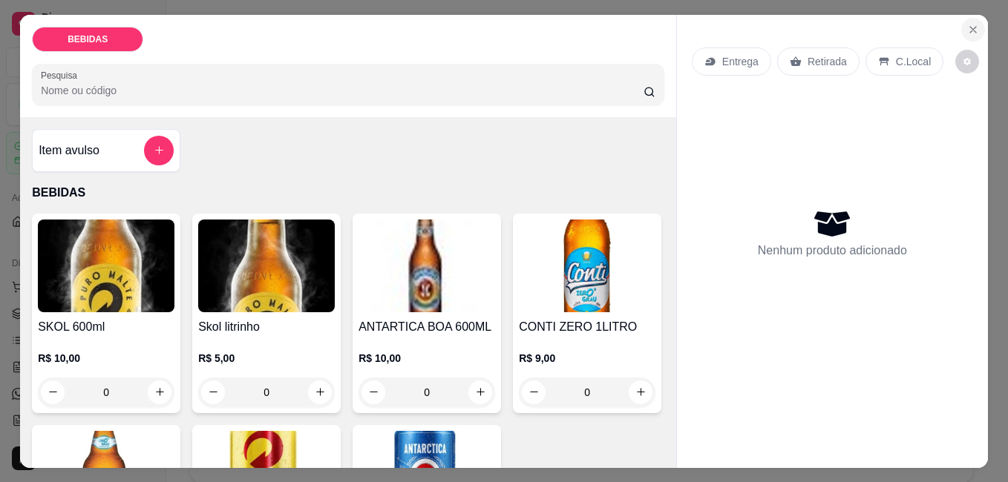
click at [961, 22] on button "Close" at bounding box center [973, 30] width 24 height 24
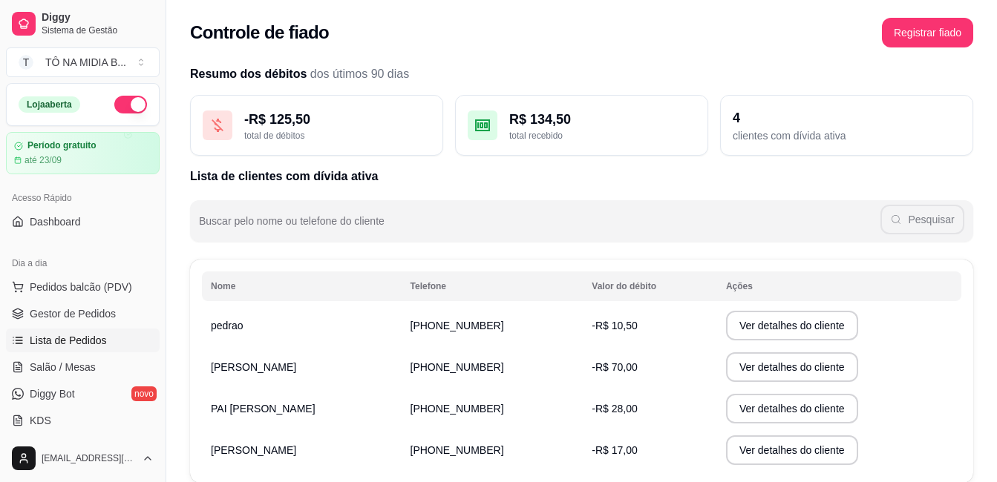
click at [109, 344] on link "Lista de Pedidos" at bounding box center [83, 341] width 154 height 24
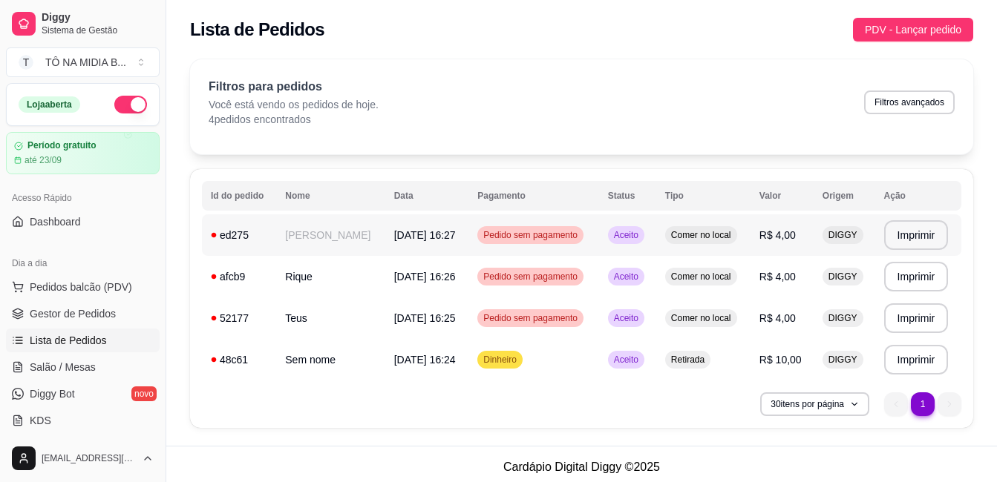
click at [307, 235] on td "[PERSON_NAME]" at bounding box center [330, 235] width 108 height 42
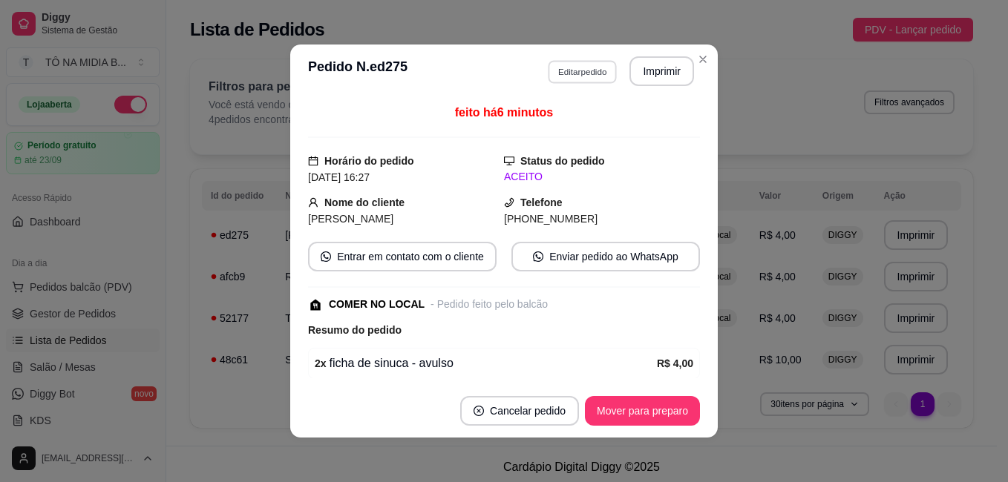
click at [568, 78] on button "Editar pedido" at bounding box center [582, 71] width 69 height 23
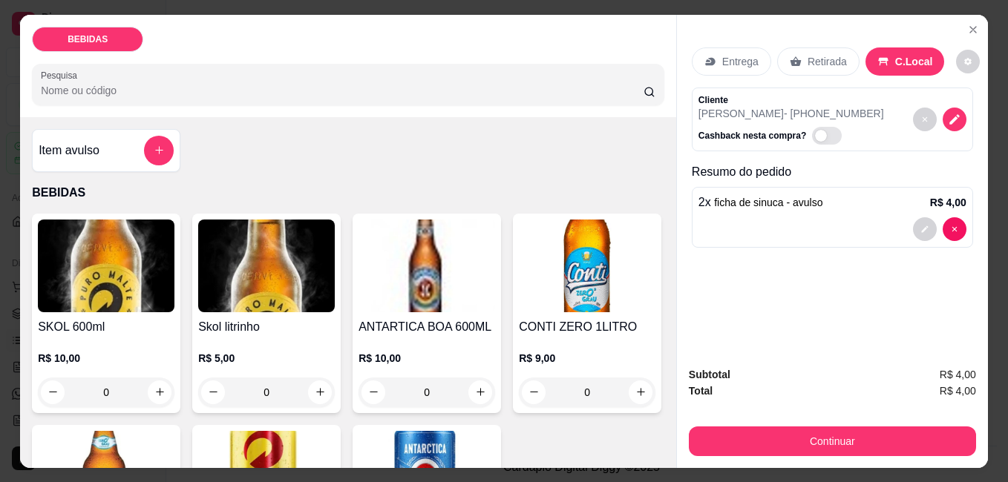
click at [825, 197] on div "2 x ficha de sinuca - avulso R$ 4,00" at bounding box center [832, 203] width 268 height 18
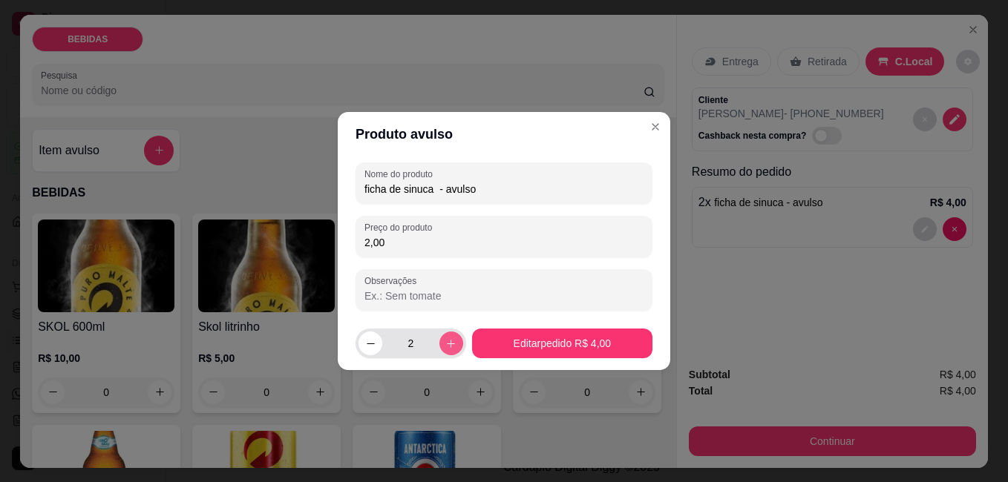
click at [445, 342] on icon "increase-product-quantity" at bounding box center [450, 343] width 11 height 11
type input "3"
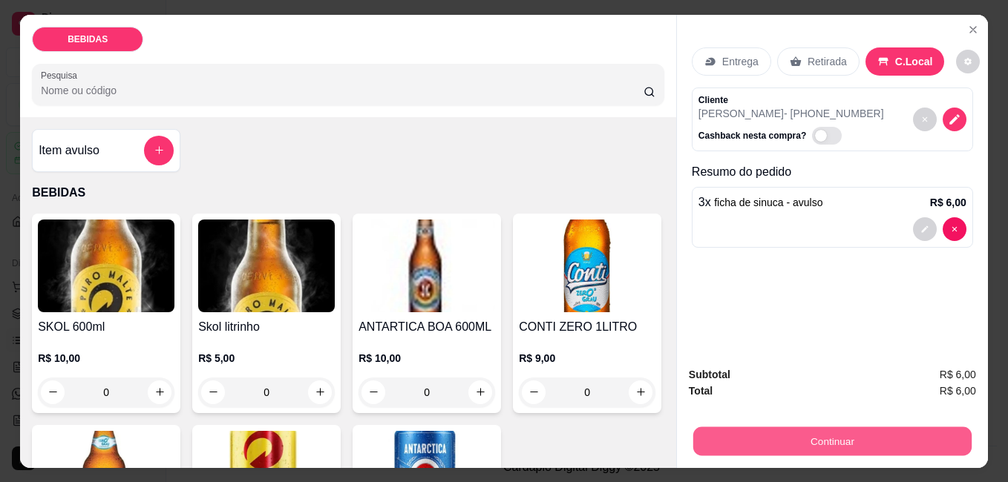
click at [731, 434] on button "Continuar" at bounding box center [832, 441] width 278 height 29
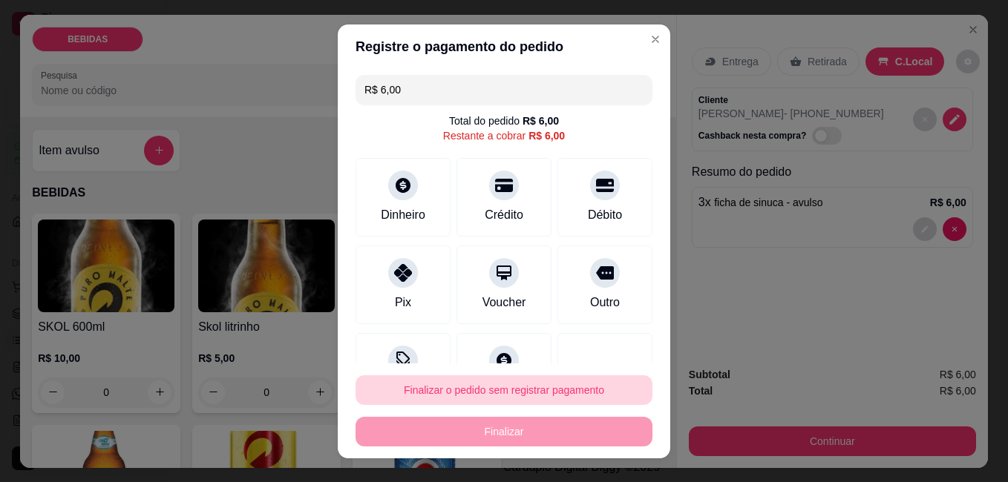
click at [577, 397] on button "Finalizar o pedido sem registrar pagamento" at bounding box center [503, 391] width 297 height 30
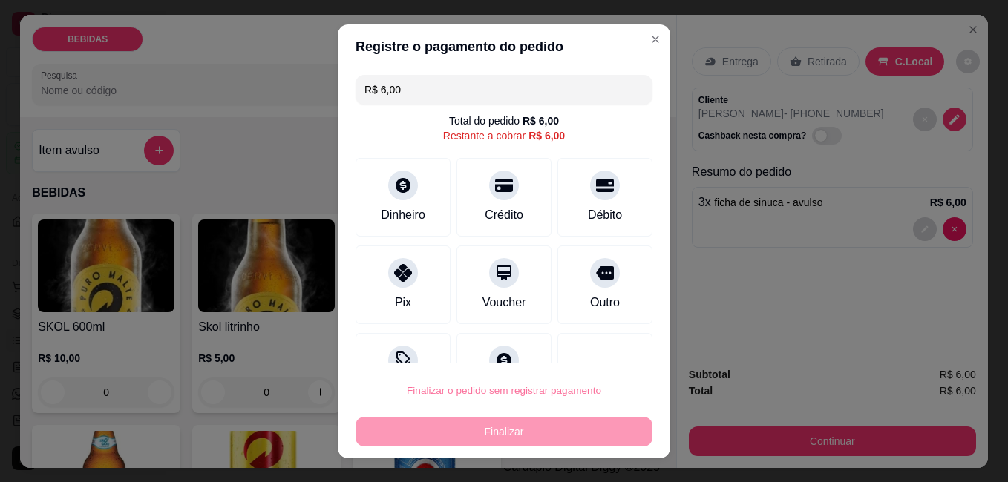
click at [614, 352] on button "Confirmar" at bounding box center [588, 348] width 55 height 23
type input "R$ 0,00"
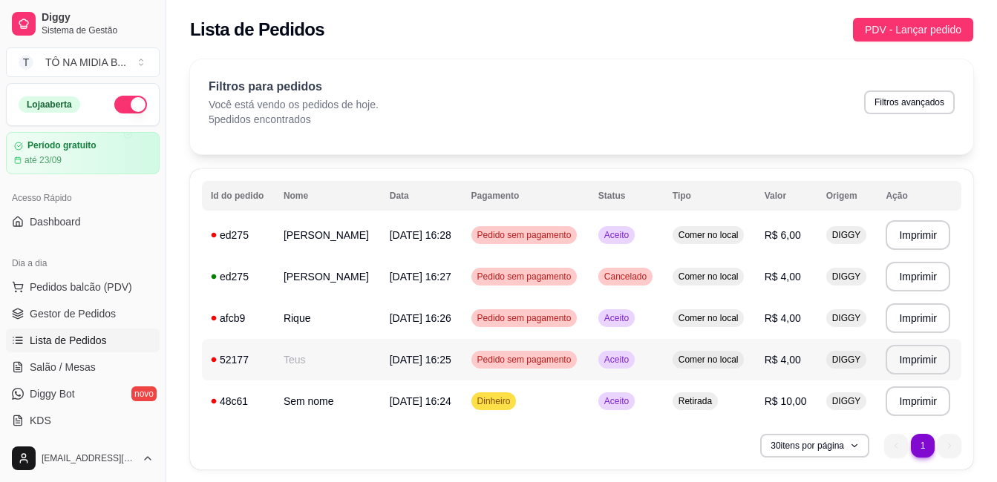
click at [335, 357] on td "Teus" at bounding box center [328, 360] width 106 height 42
click at [406, 367] on td "[DATE] 16:25" at bounding box center [422, 360] width 82 height 42
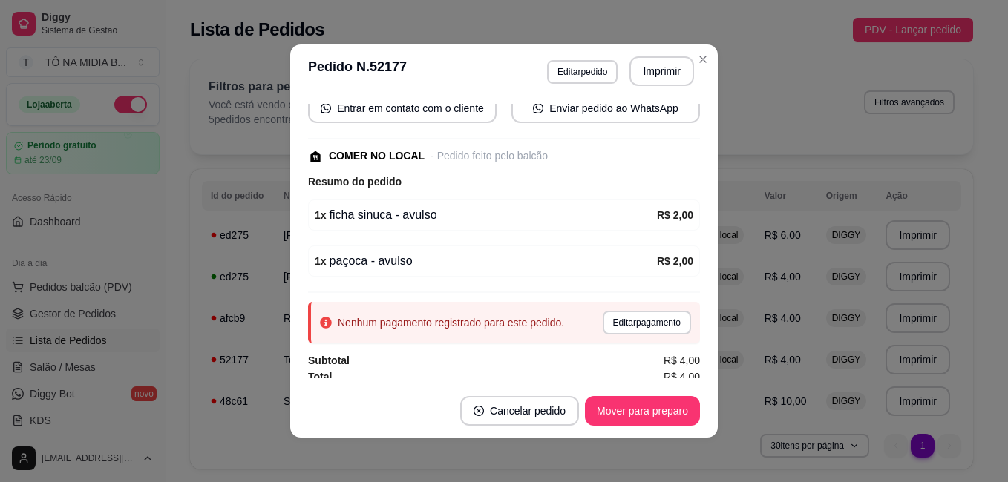
scroll to position [155, 0]
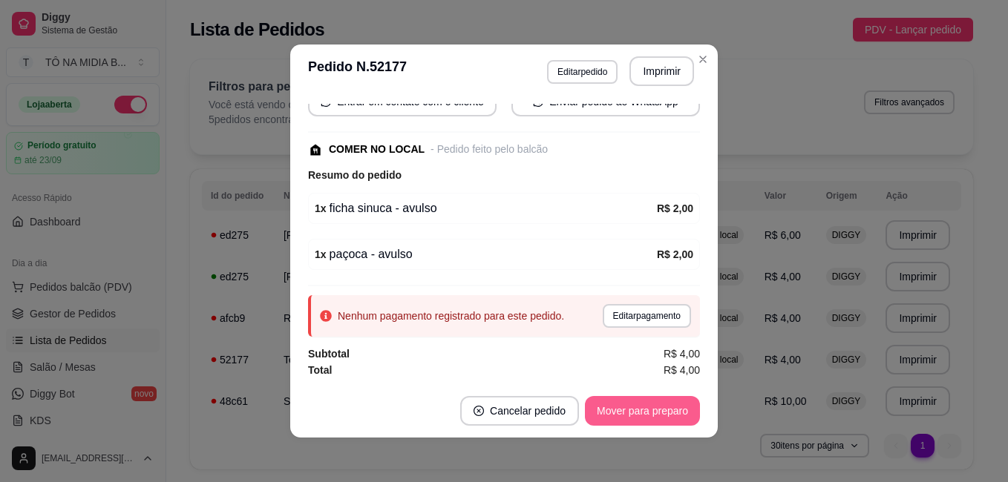
click at [629, 403] on button "Mover para preparo" at bounding box center [642, 411] width 115 height 30
click at [619, 415] on button "Mover para retirada disponível" at bounding box center [618, 411] width 164 height 30
click at [617, 413] on button "Mover para finalizado" at bounding box center [638, 411] width 123 height 30
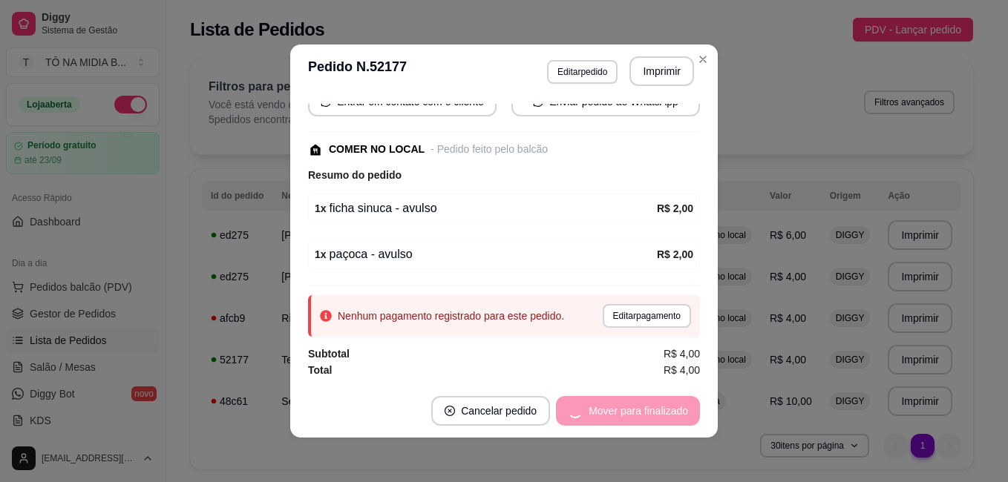
scroll to position [121, 0]
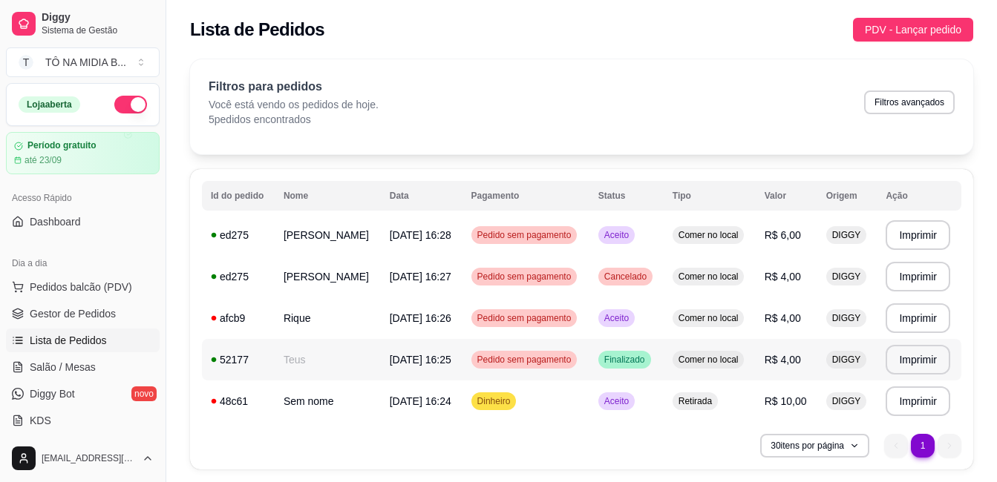
click at [523, 365] on span "Pedido sem pagamento" at bounding box center [524, 360] width 100 height 12
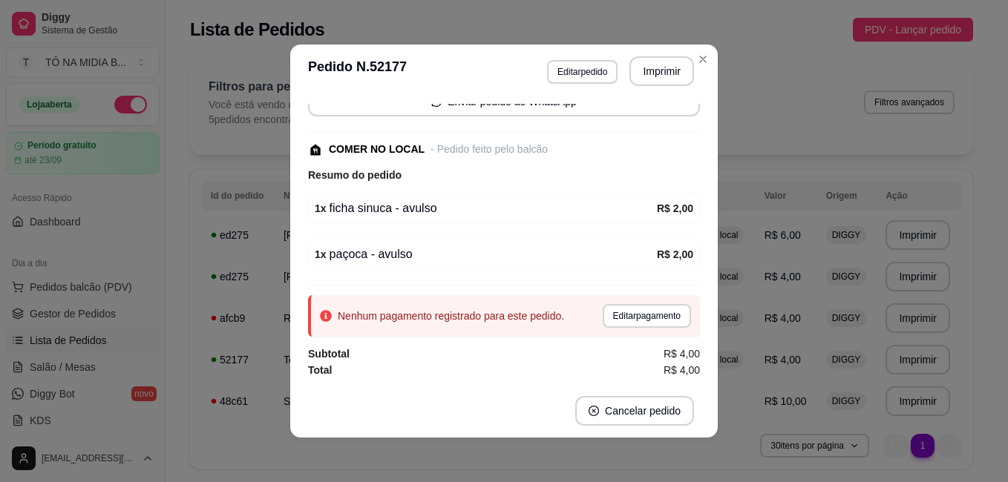
scroll to position [3, 0]
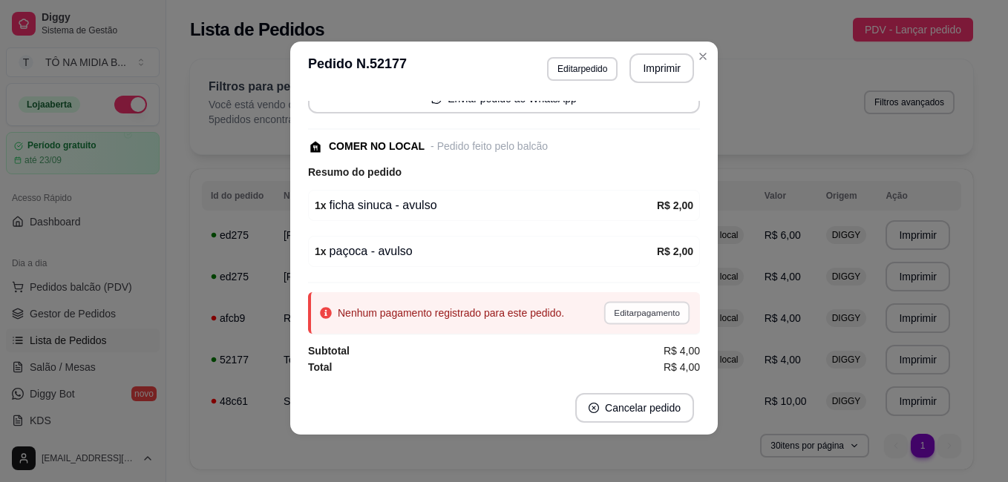
click button "Editar pagamento"
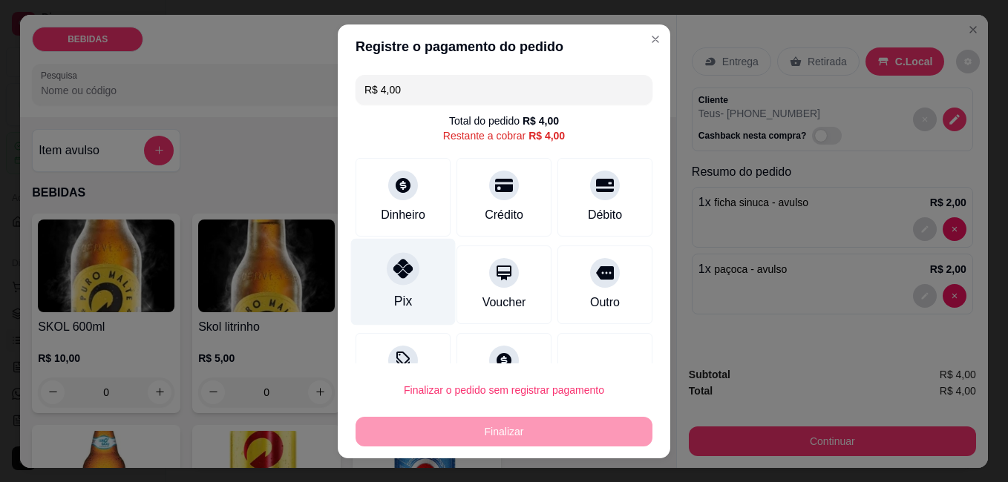
click icon
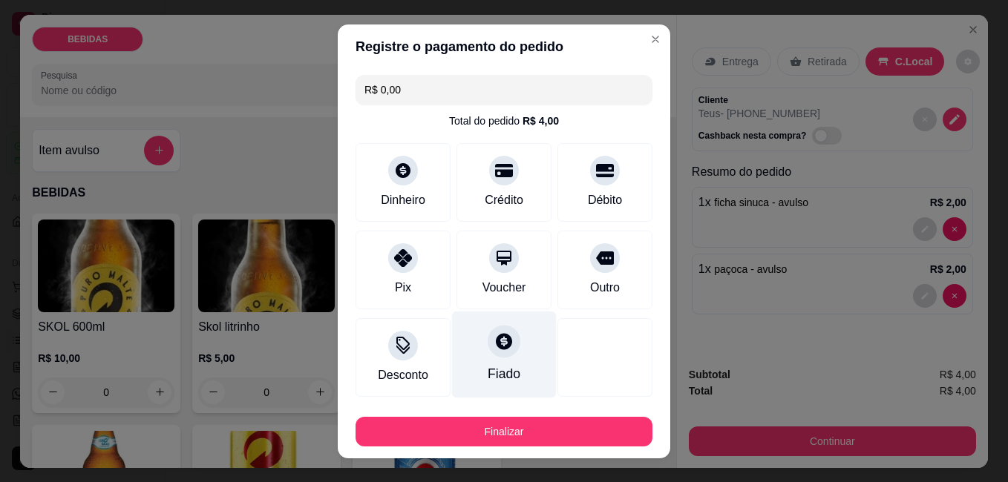
scroll to position [81, 0]
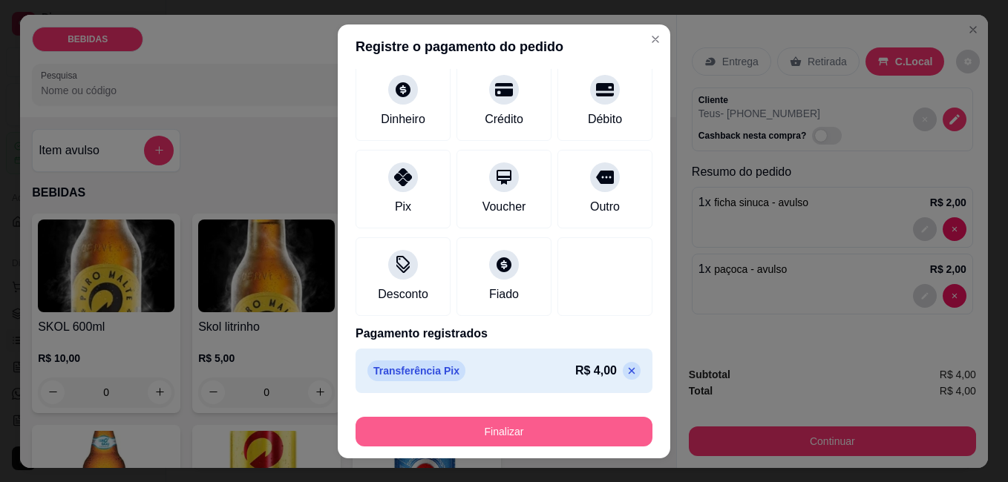
click button "Finalizar"
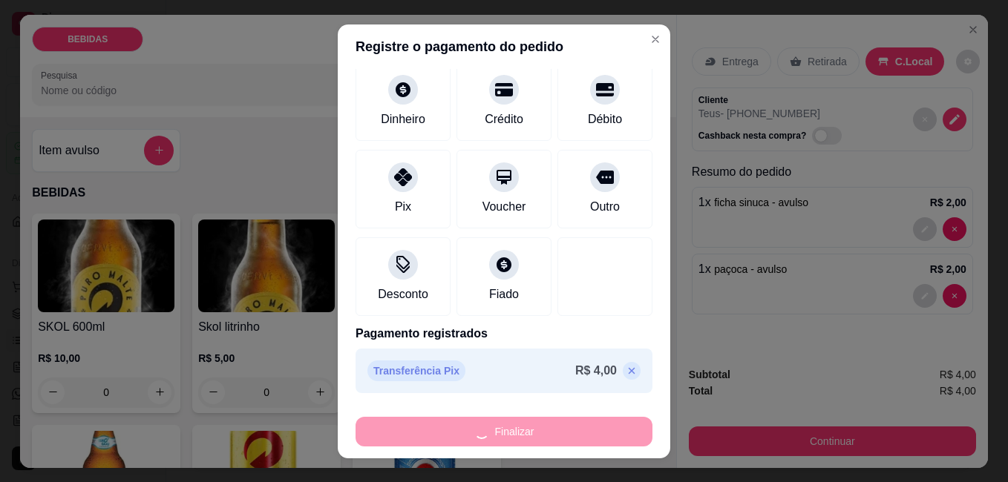
type input "-R$ 4,00"
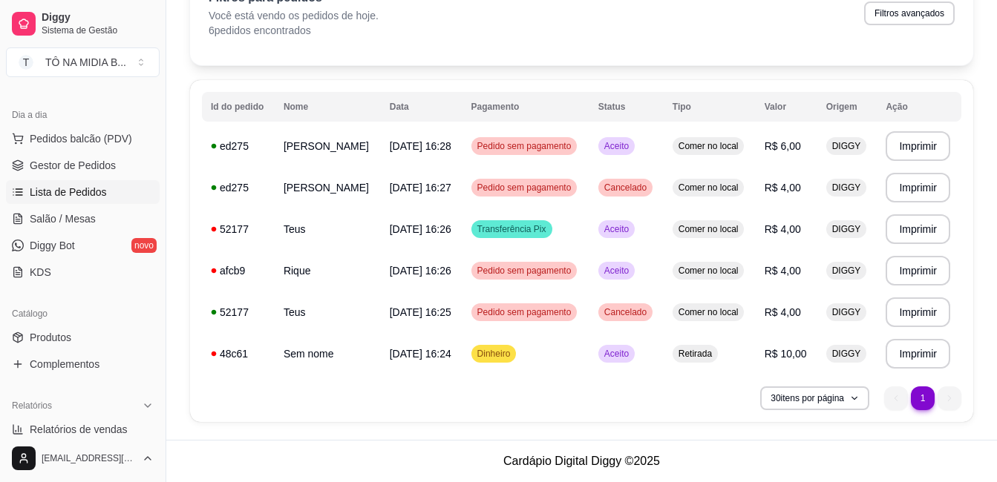
scroll to position [0, 0]
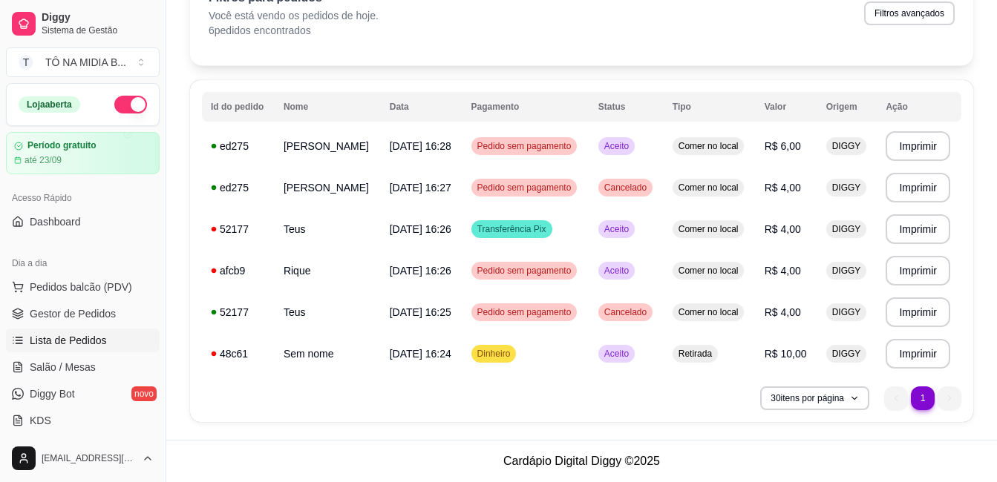
click div "Acesso Rápido"
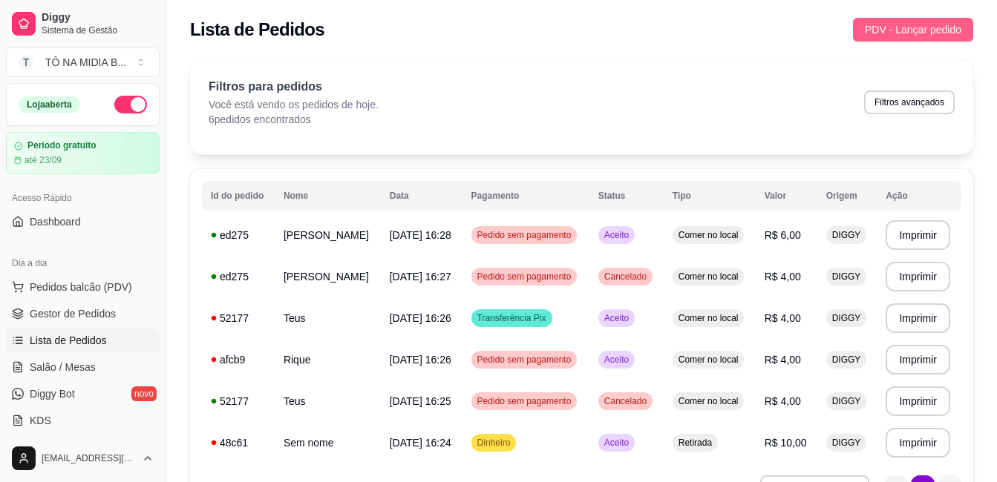
click span "PDV - Lançar pedido"
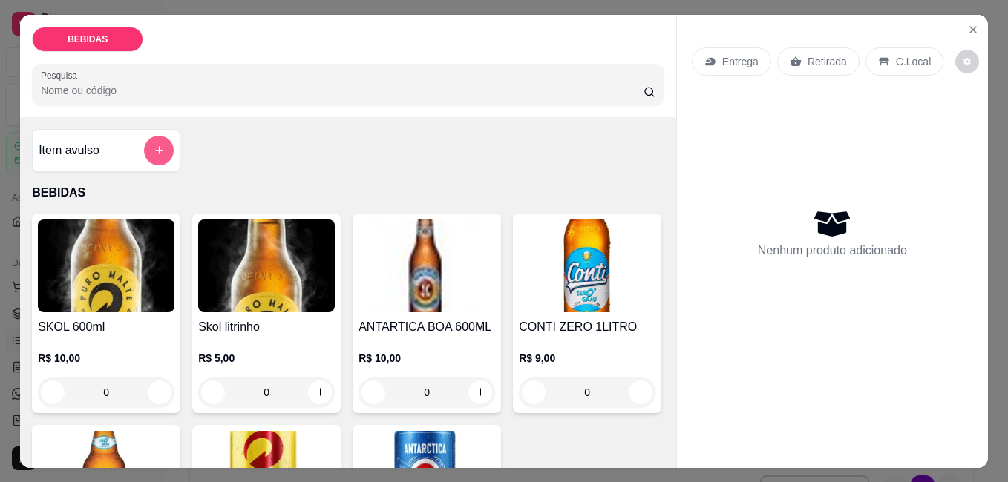
click button "add-separate-item"
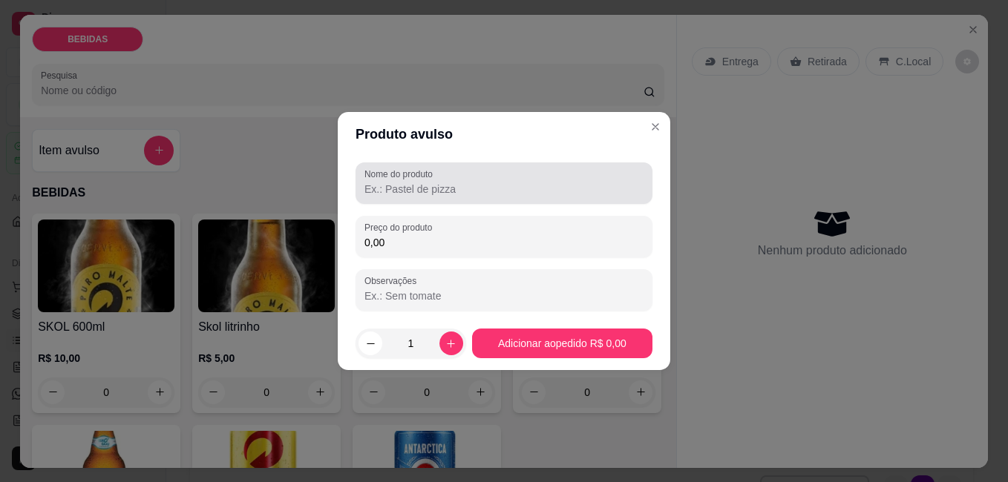
click input "Nome do produto"
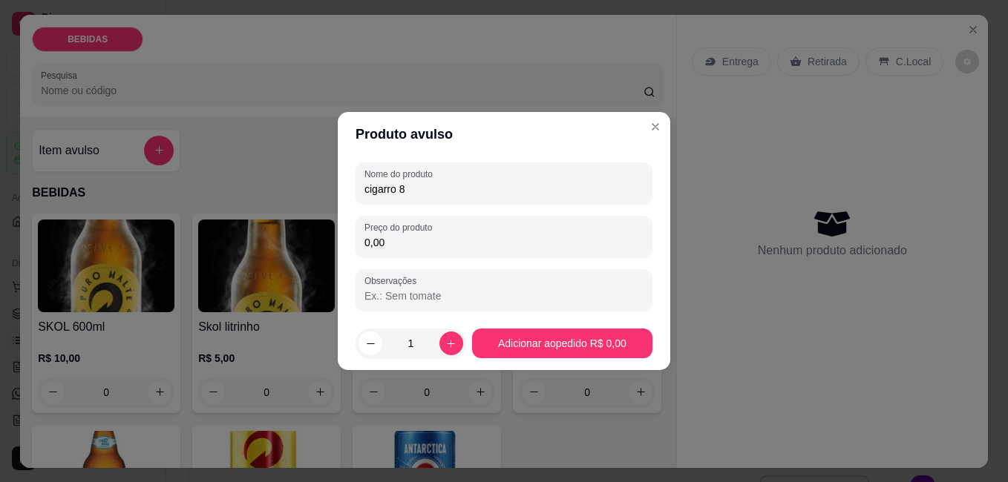
type input "cigarro 8"
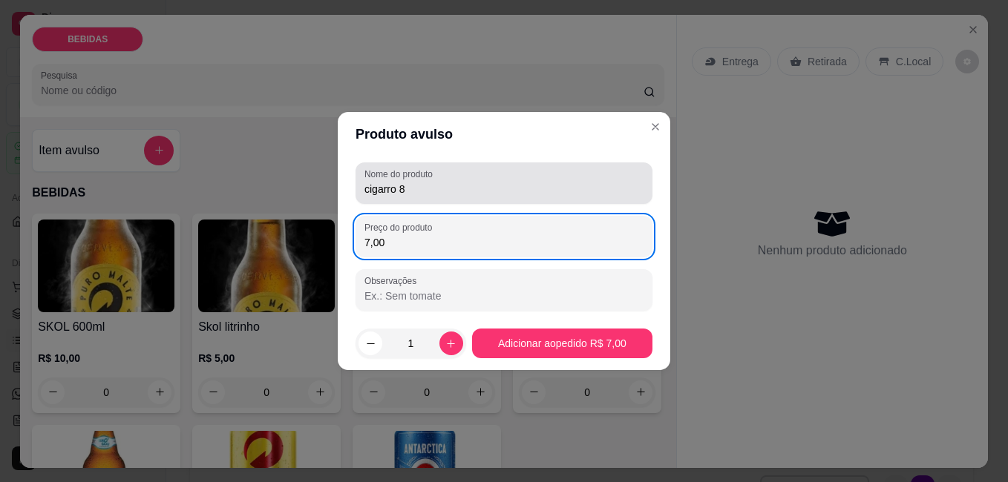
type input "7,00"
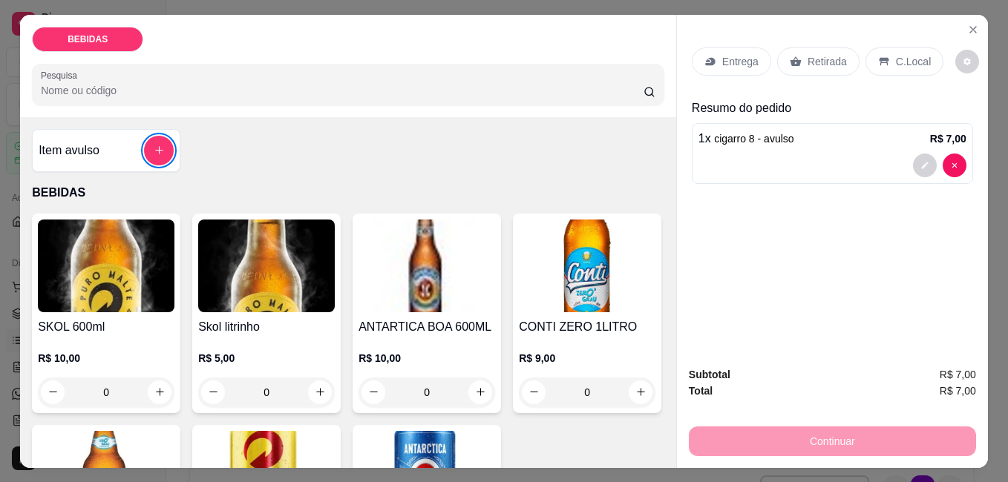
click p "Retirada"
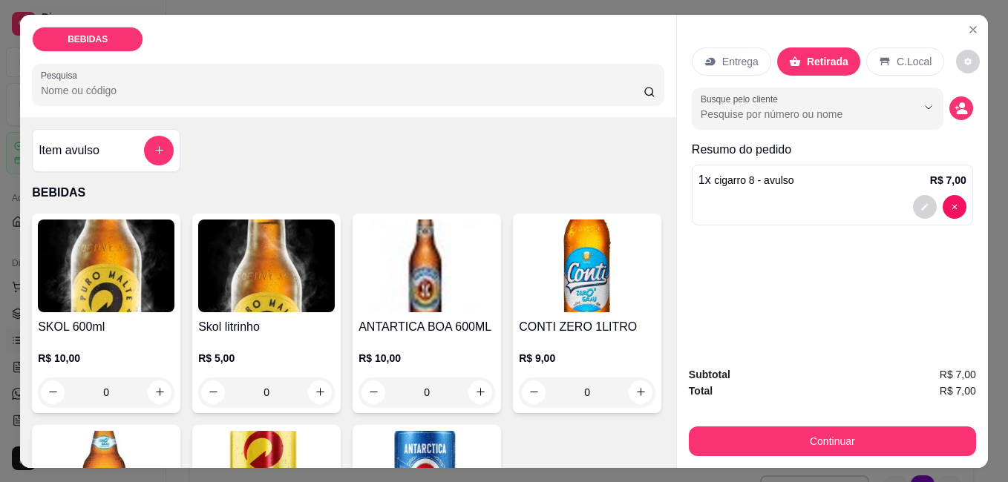
drag, startPoint x: 861, startPoint y: 387, endPoint x: 858, endPoint y: 407, distance: 19.5
click div "Subtotal R$ 7,00 Total R$ 7,00 Continuar"
click input "Busque pelo cliente"
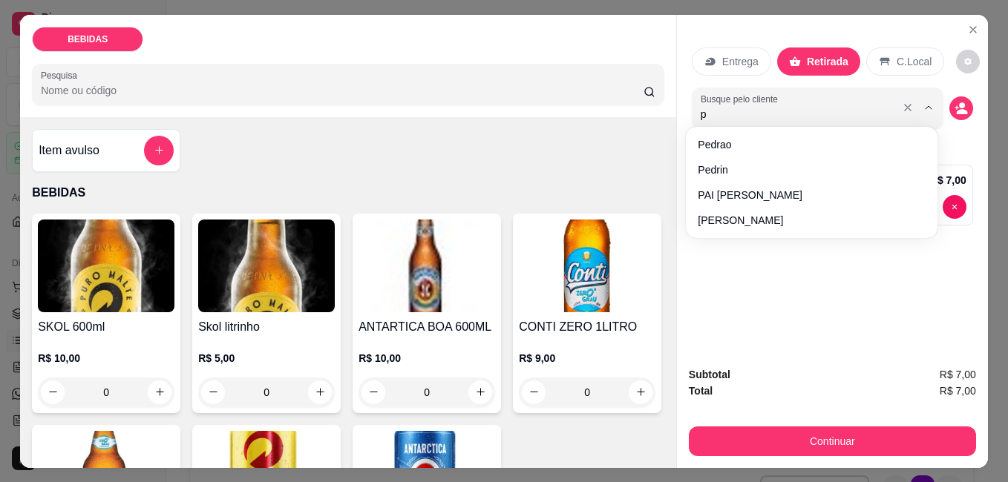
type input "pa"
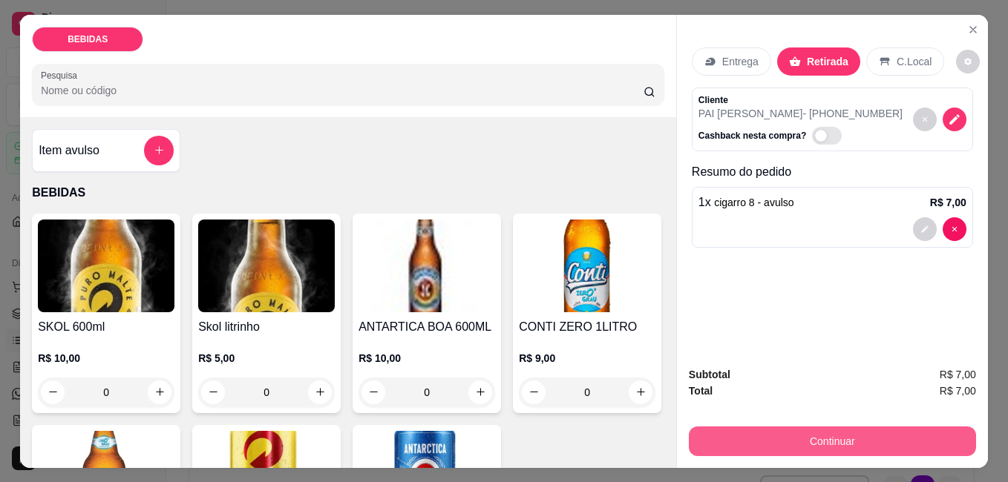
click button "Continuar"
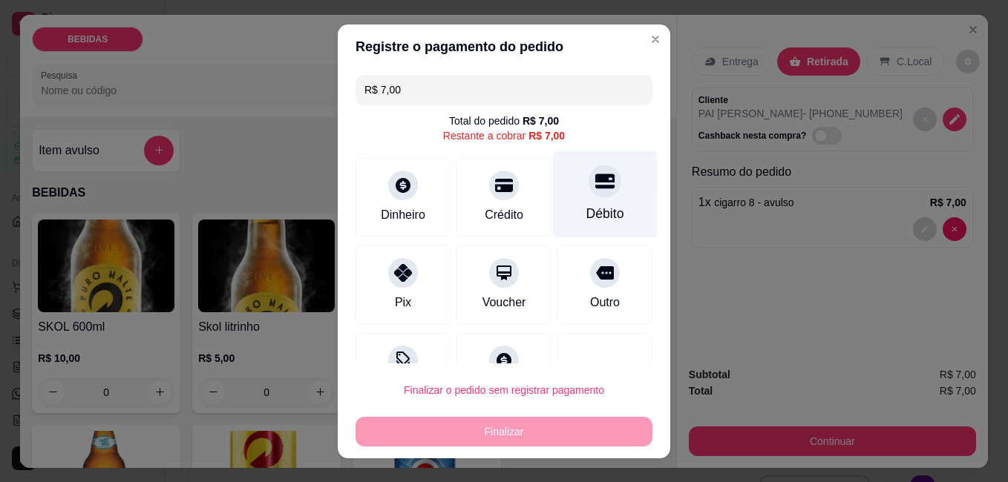
click div "Débito"
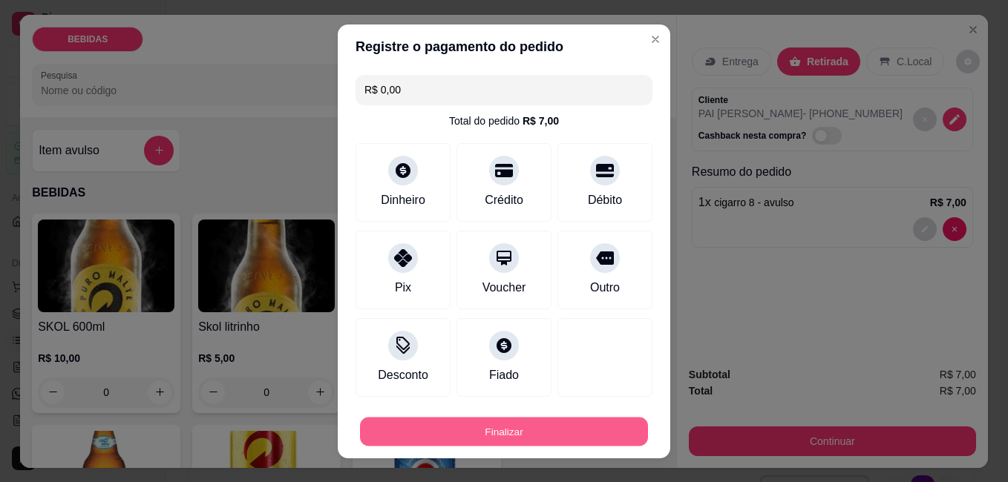
click button "Finalizar"
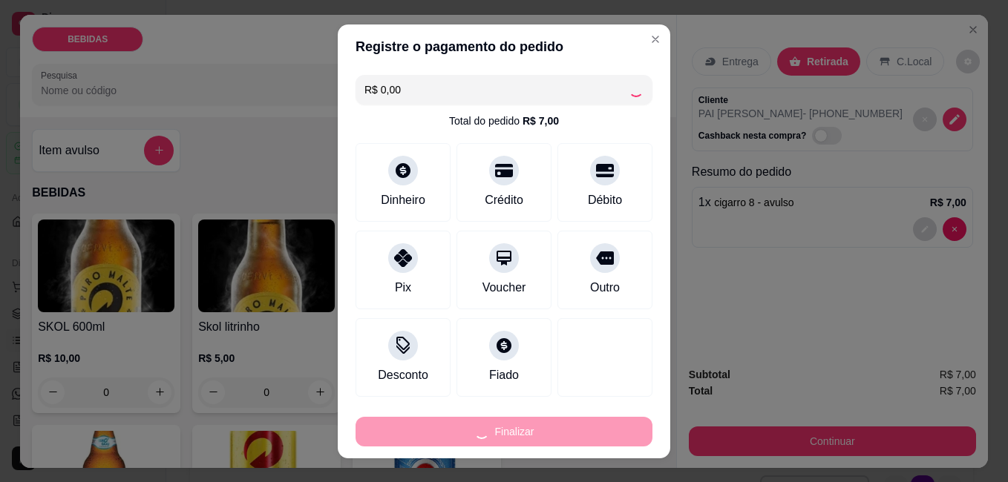
type input "-R$ 7,00"
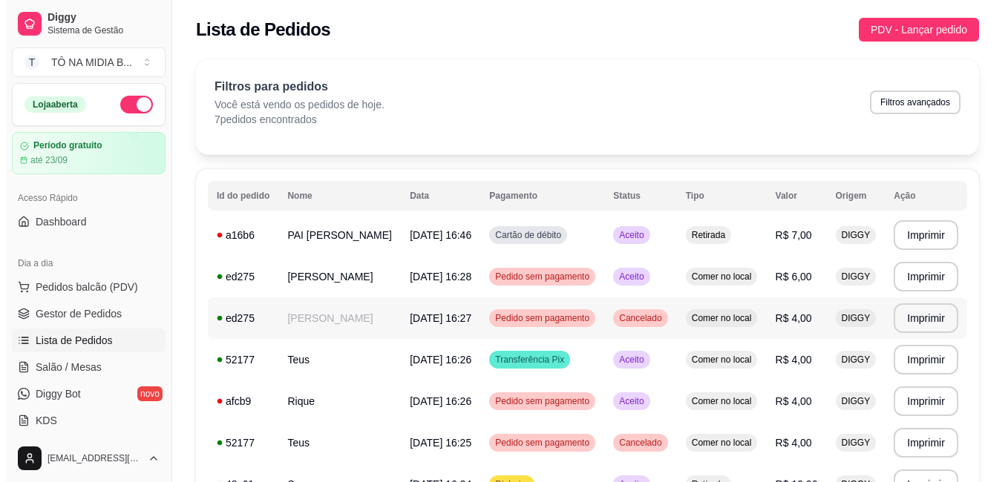
scroll to position [74, 0]
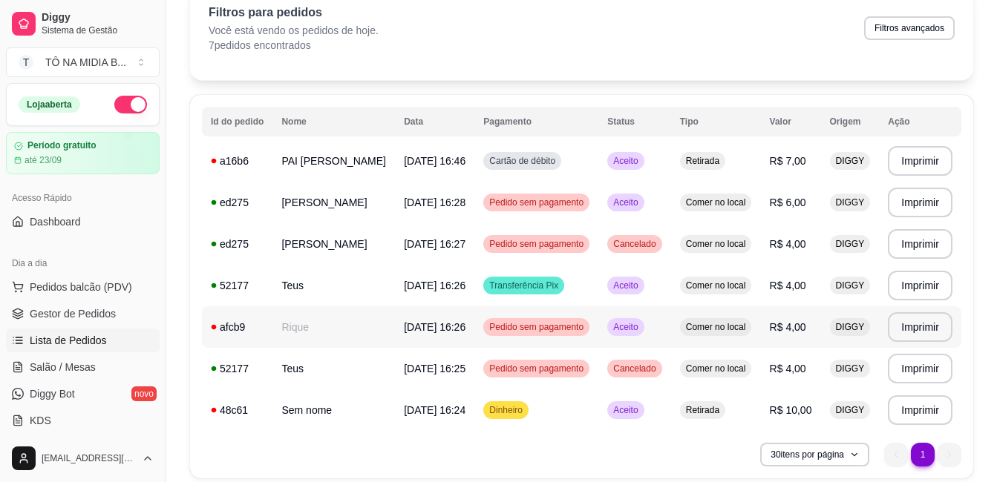
click div "Pedido sem pagamento"
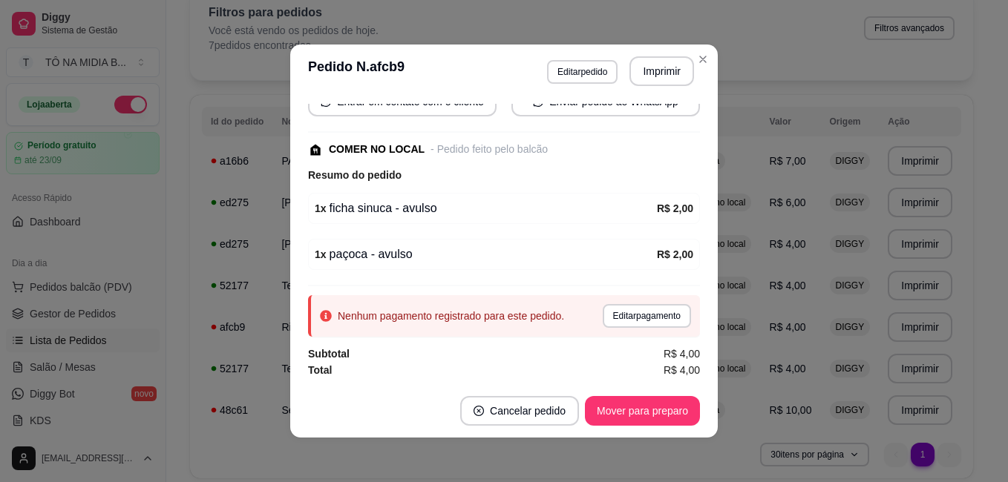
scroll to position [3, 0]
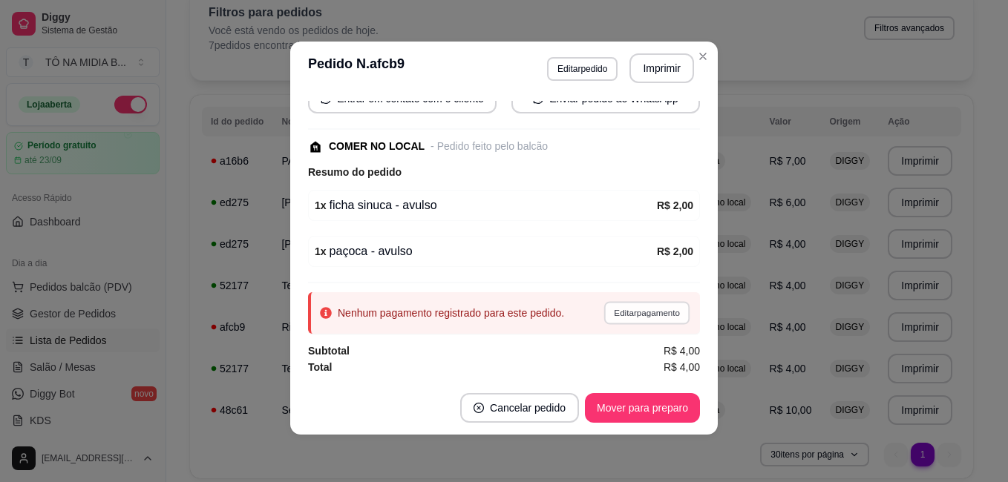
click button "Editar pagamento"
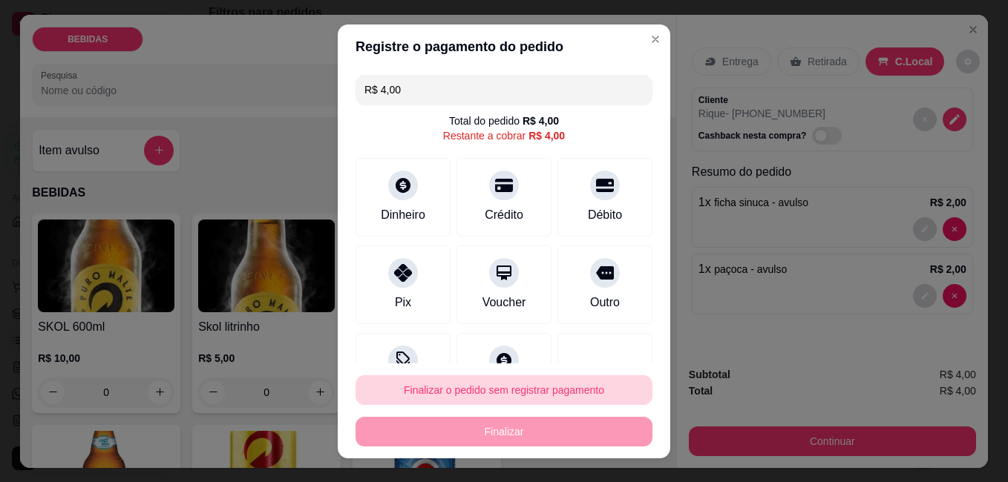
scroll to position [54, 0]
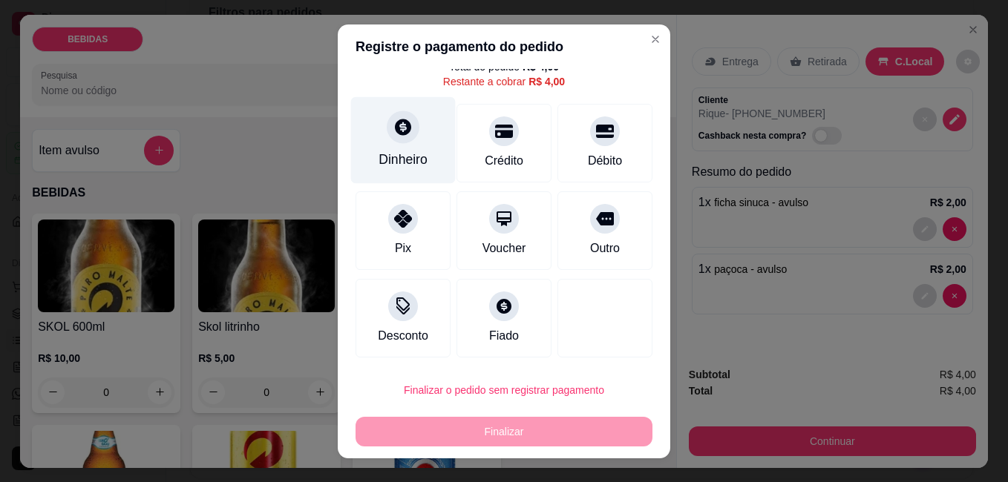
click div "Dinheiro"
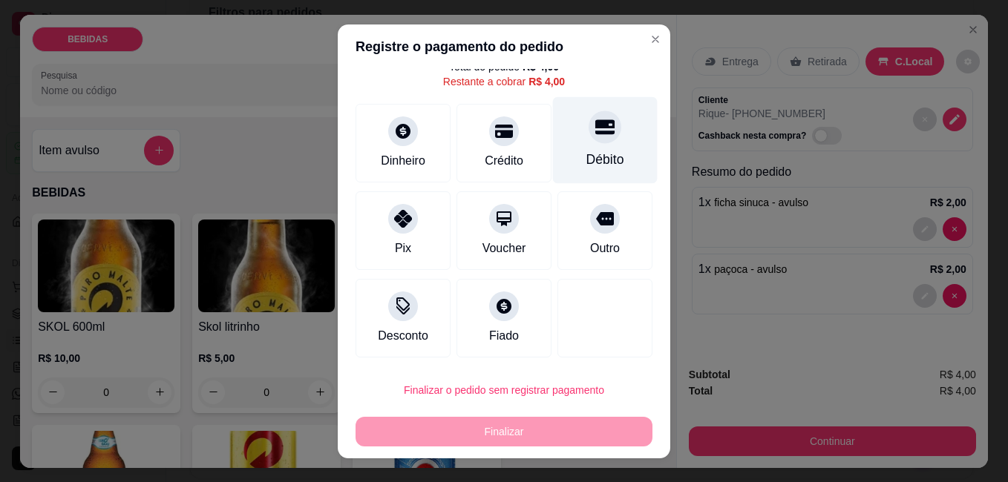
click div
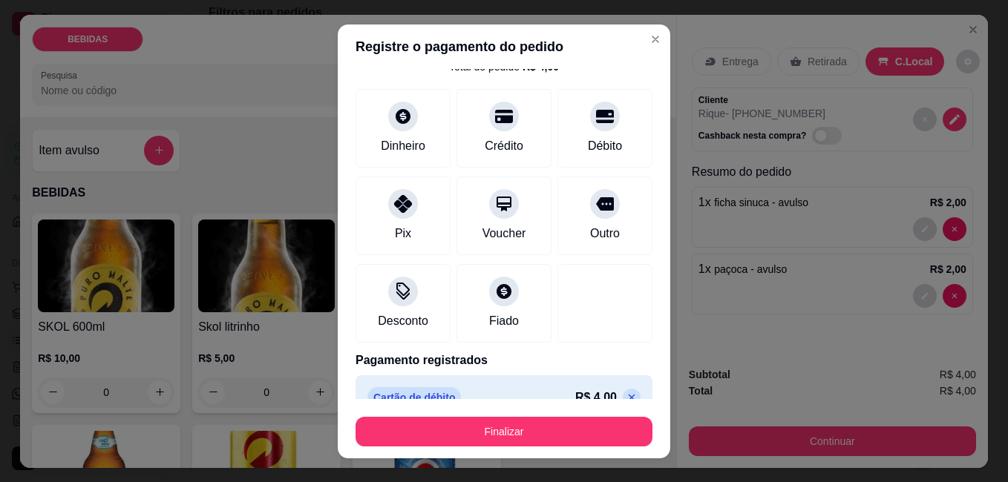
scroll to position [81, 0]
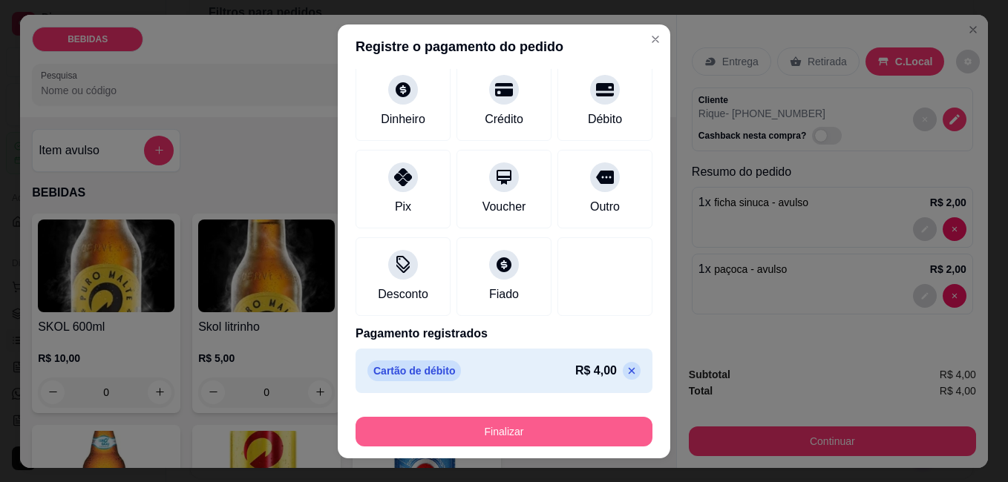
click button "Finalizar"
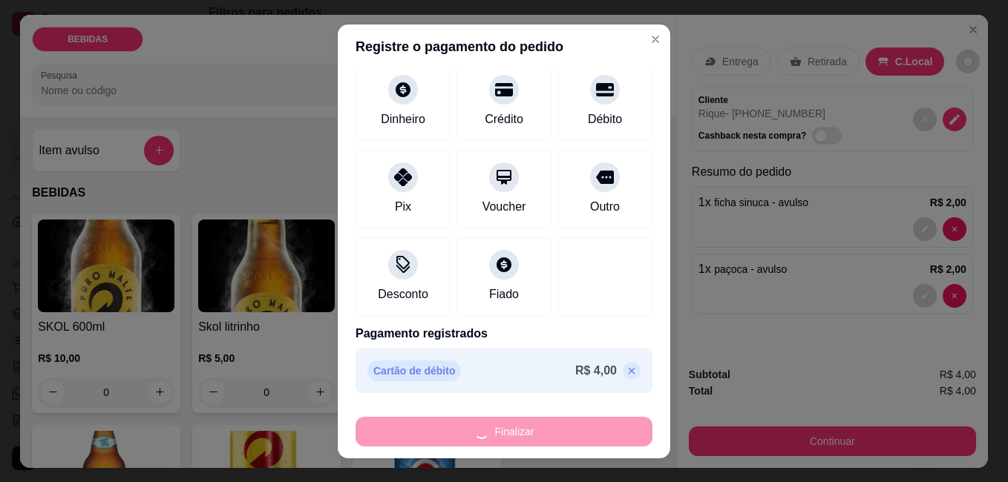
type input "-R$ 4,00"
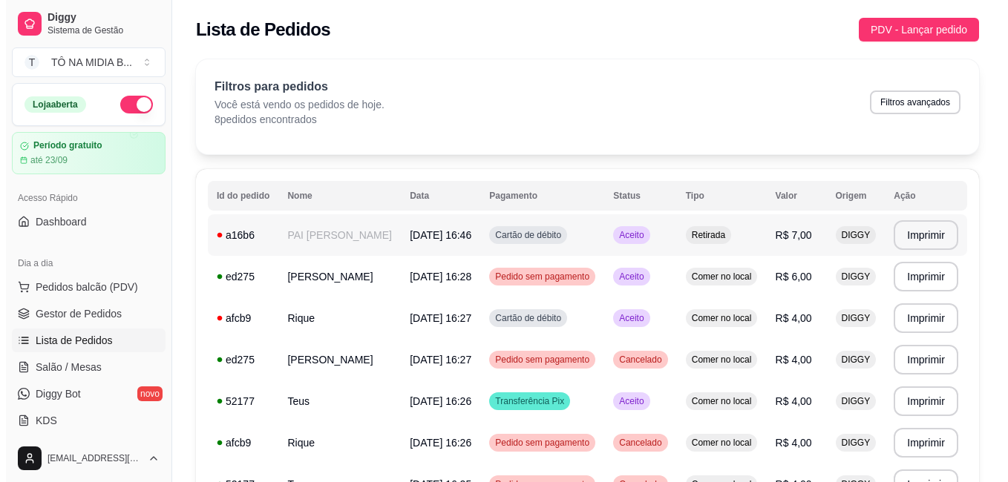
scroll to position [148, 0]
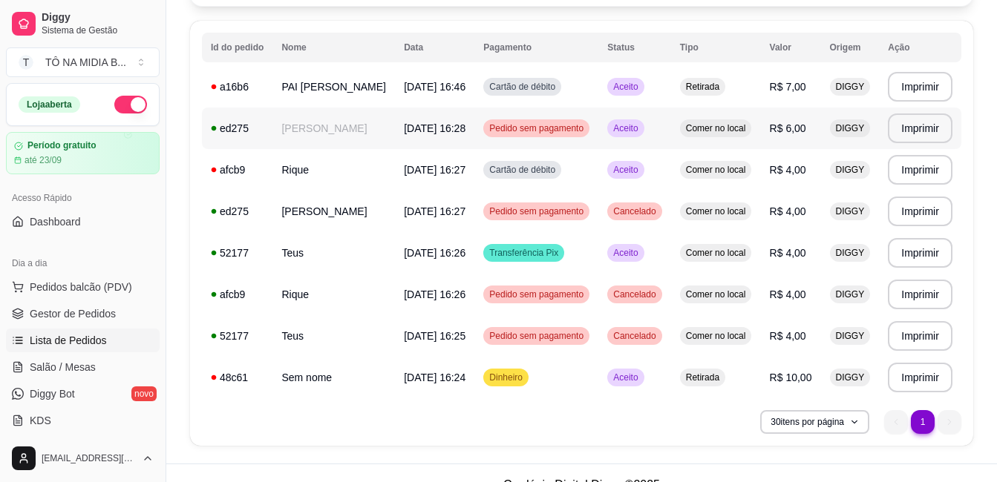
click td "R$ 6,00"
click td "Teus"
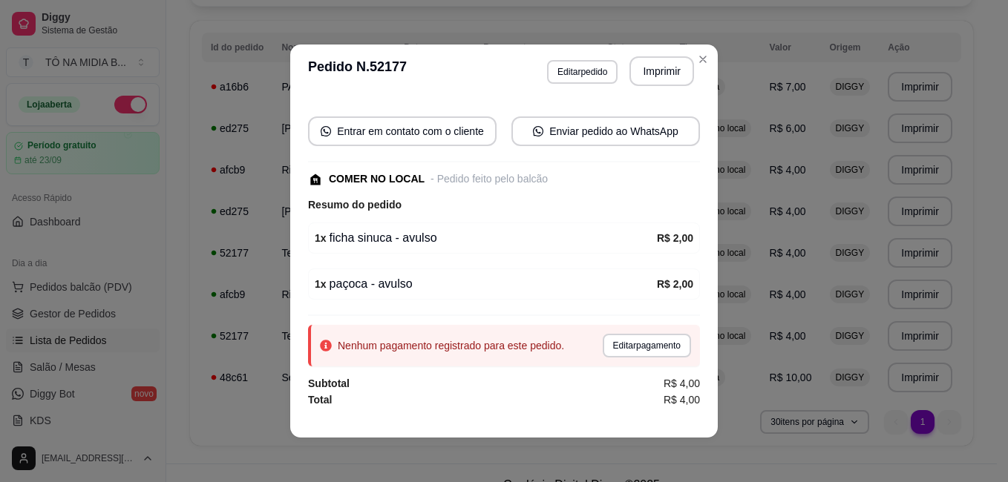
scroll to position [51, 0]
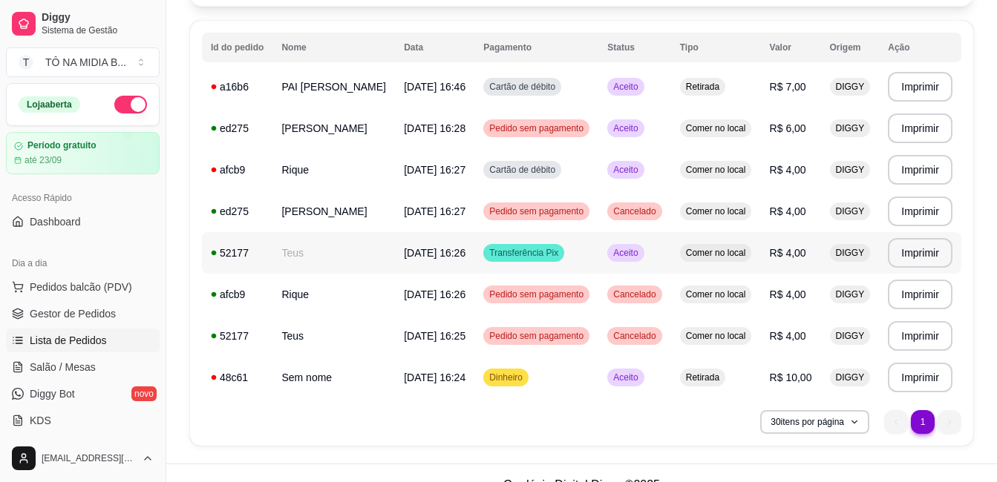
click td "Teus"
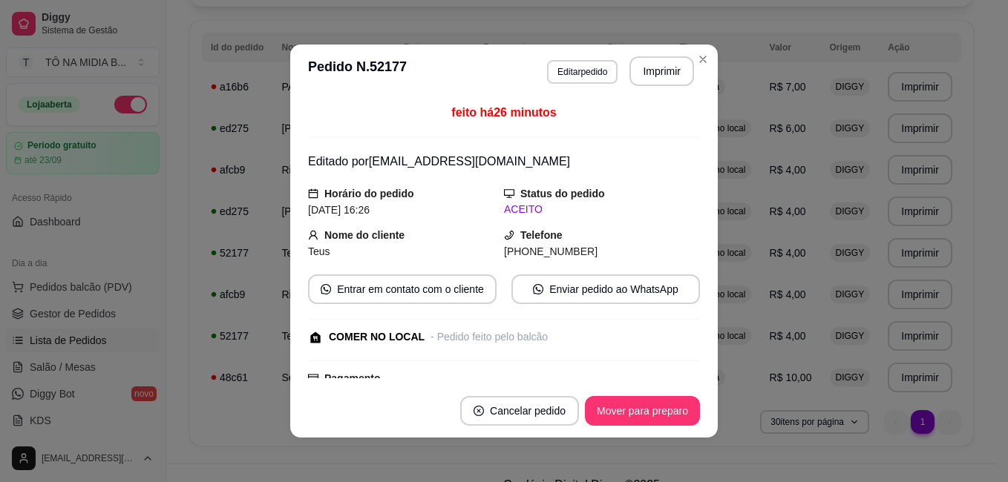
scroll to position [220, 0]
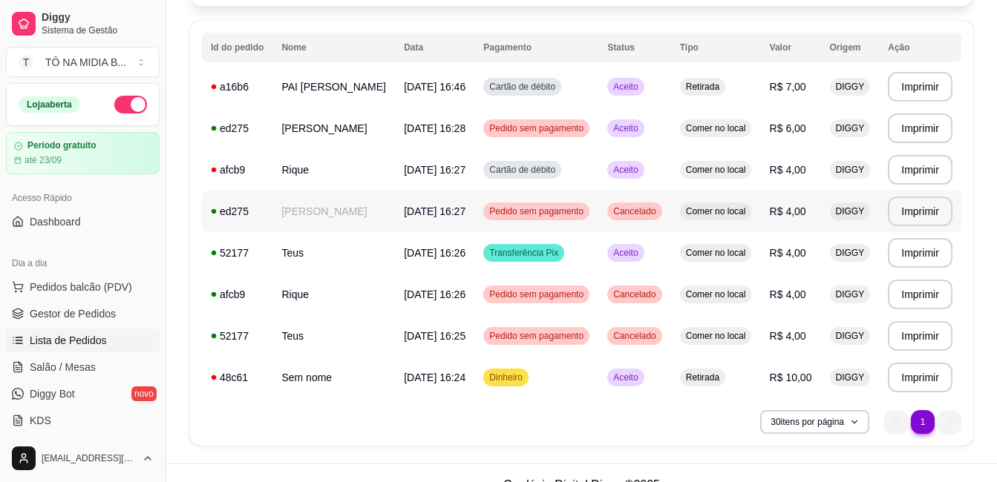
click td "[PERSON_NAME]"
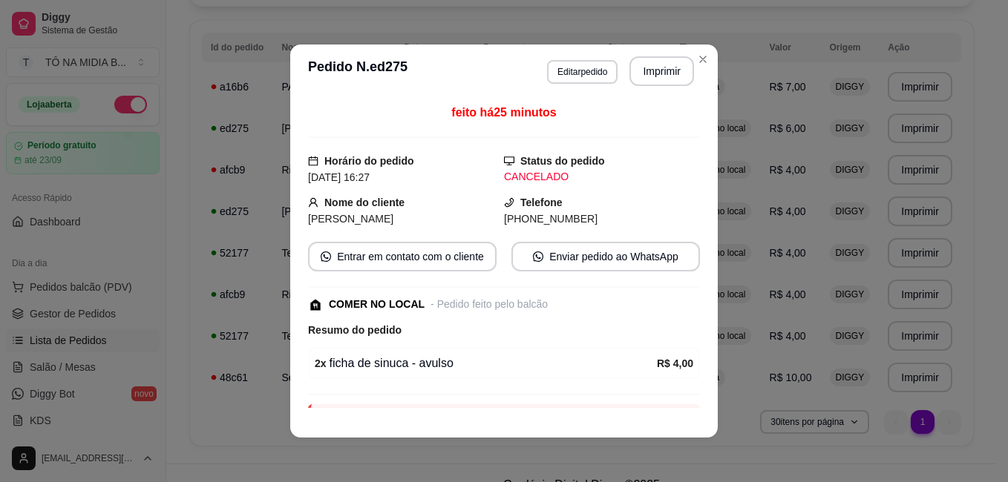
scroll to position [79, 0]
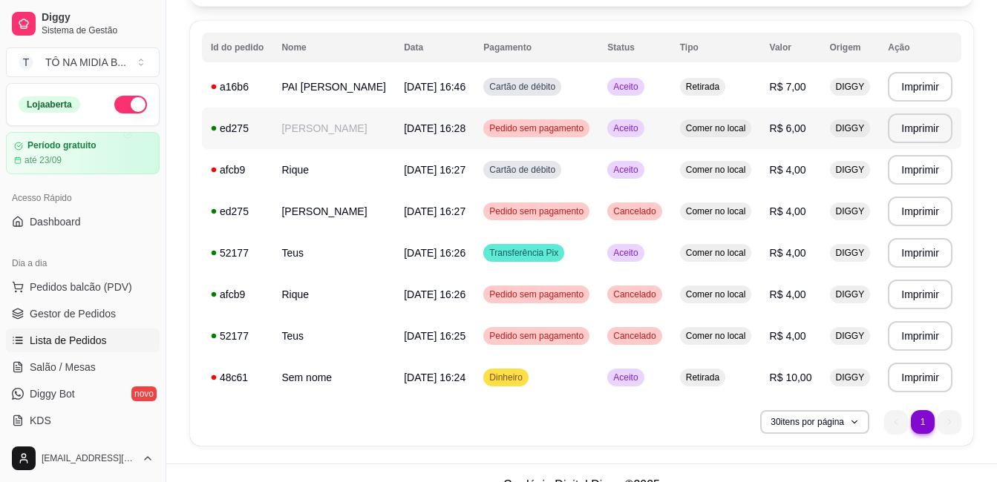
click td "[DATE] 16:28"
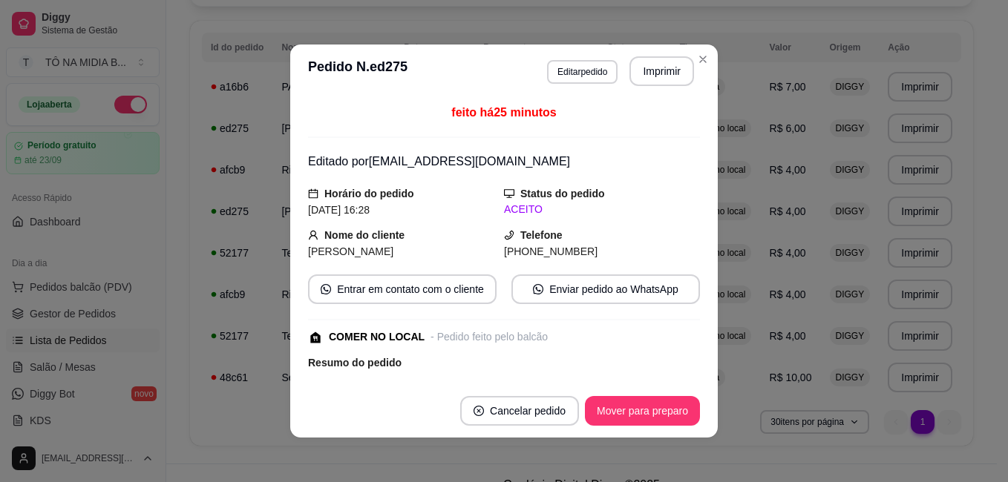
scroll to position [142, 0]
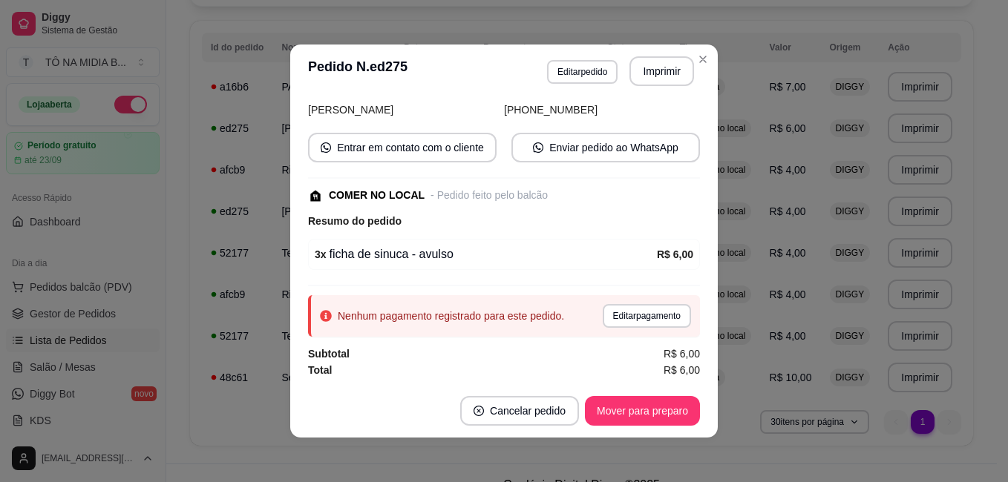
click button "Mover para preparo"
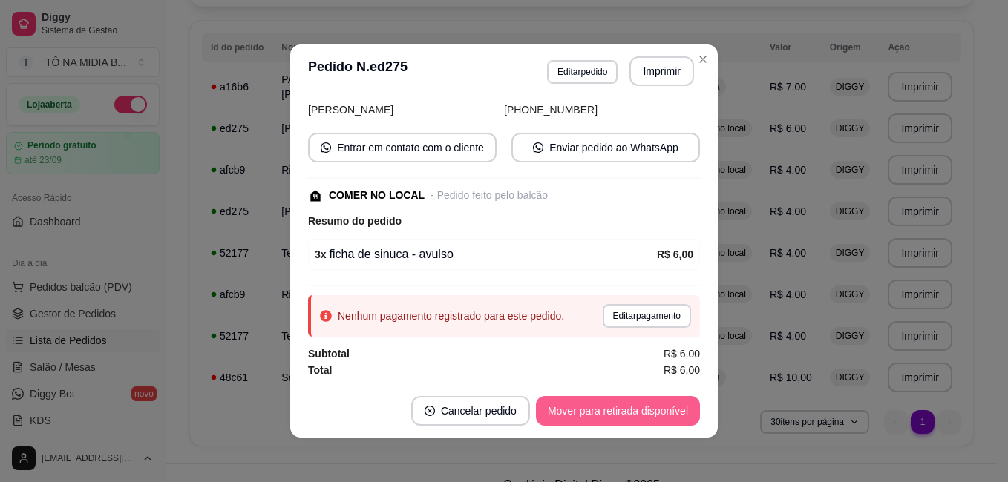
click button "Mover para retirada disponível"
click button "Mover para finalizado"
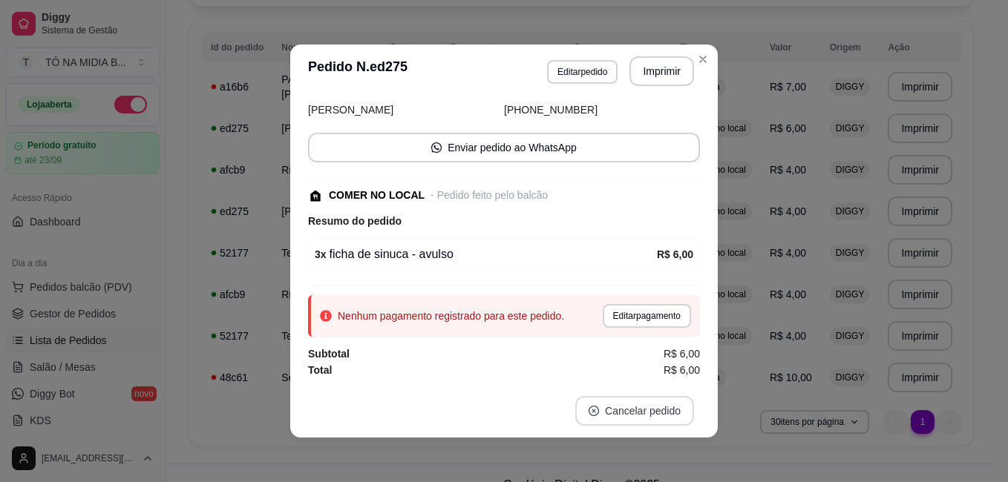
scroll to position [93, 0]
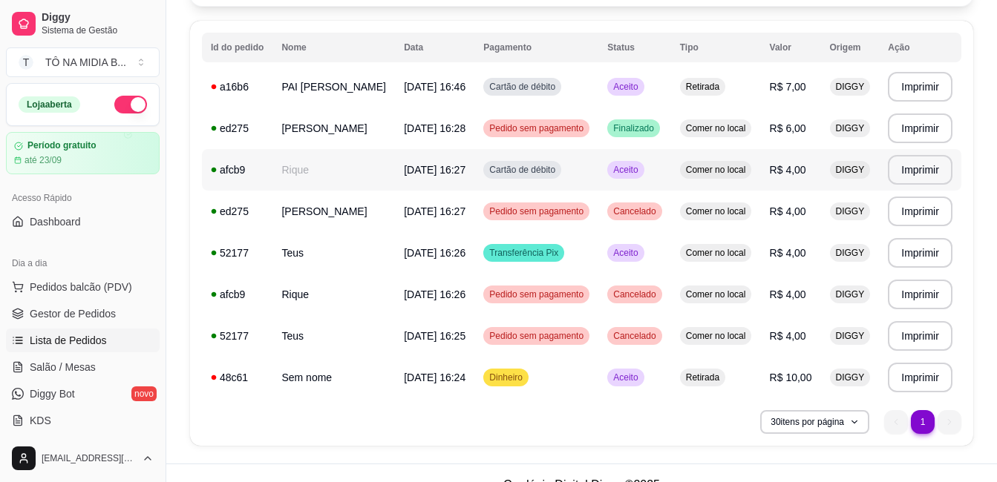
click span "[DATE] 16:27"
click td "Pedido sem pagamento"
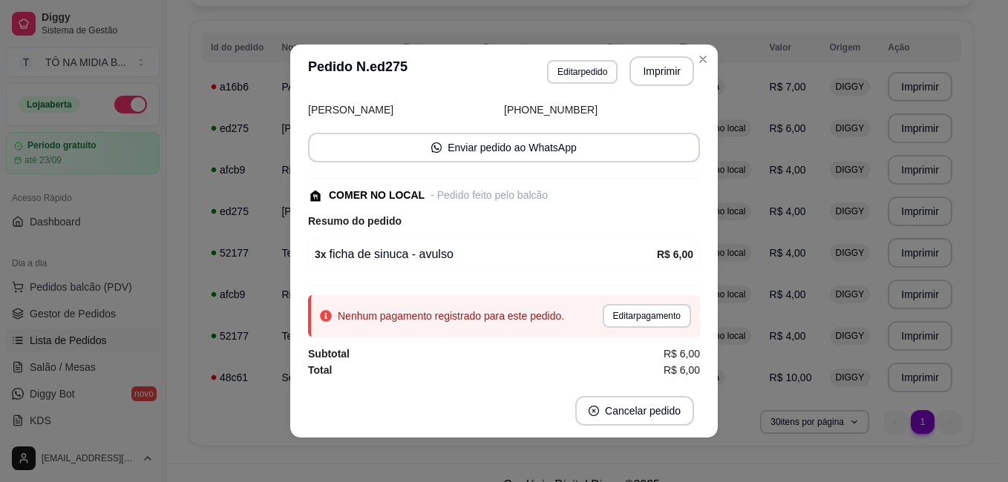
click div "Nenhum pagamento registrado para este pedido. Editar pagamento"
click button "Editar pagamento"
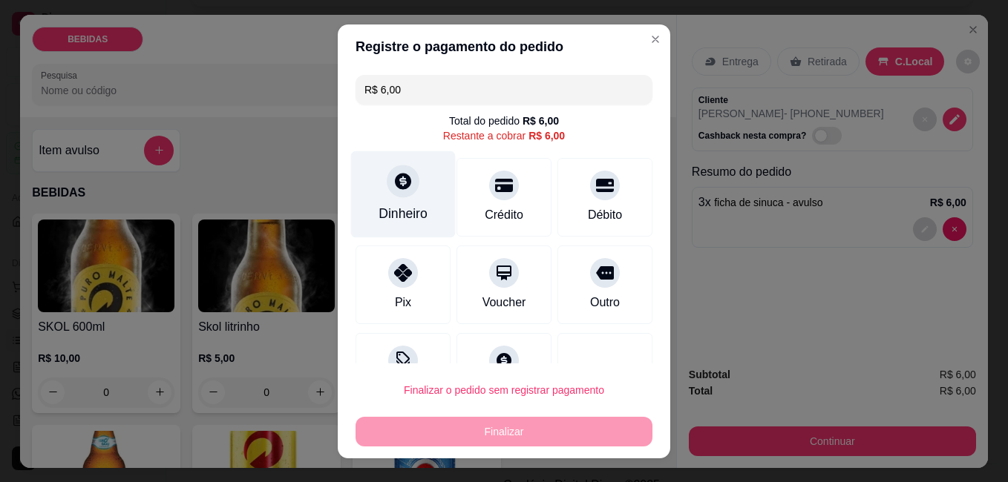
click div "Dinheiro"
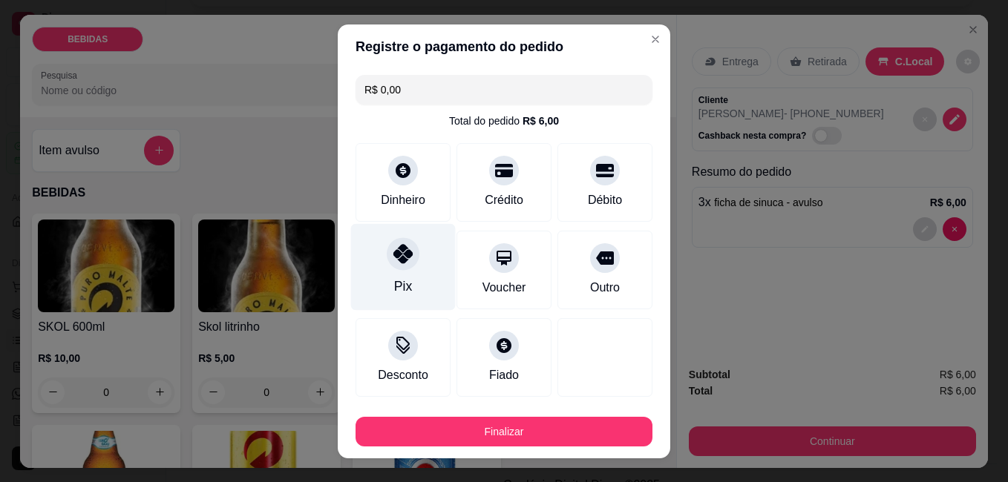
click div "Pix"
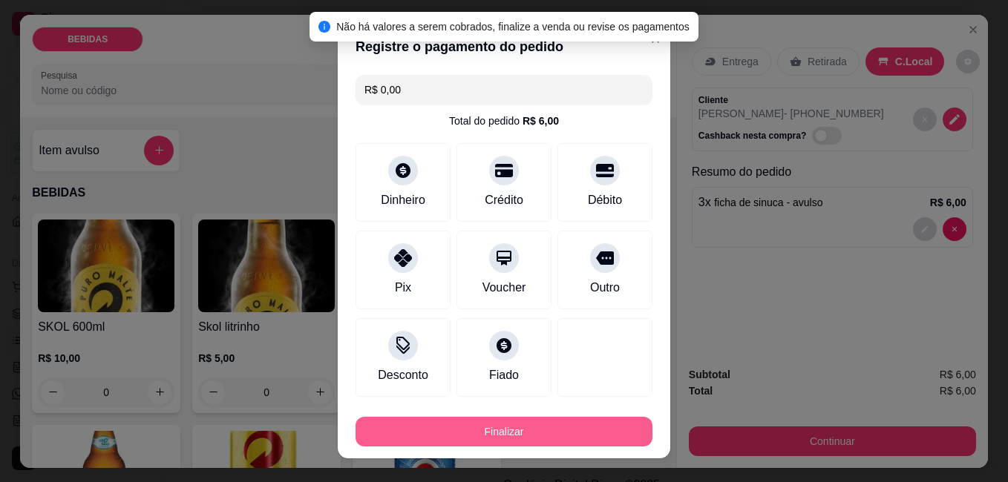
click button "Finalizar"
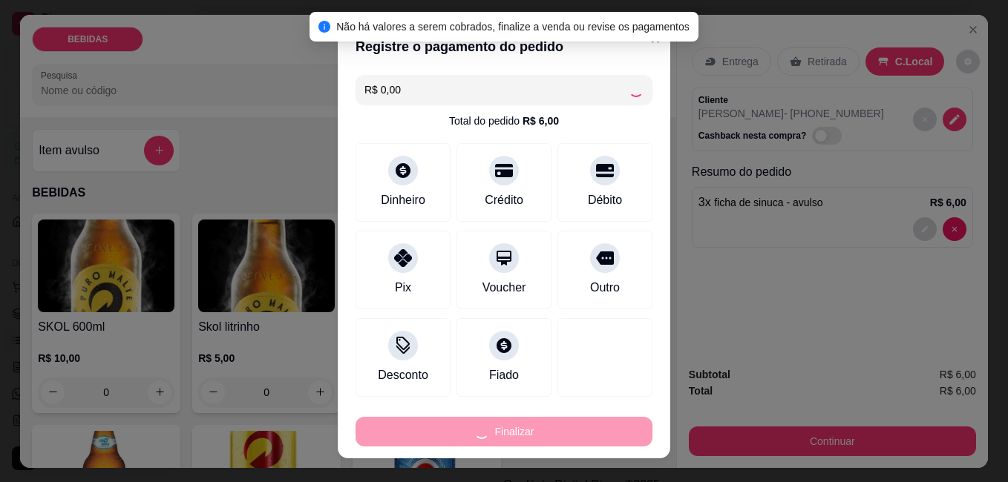
type input "-R$ 6,00"
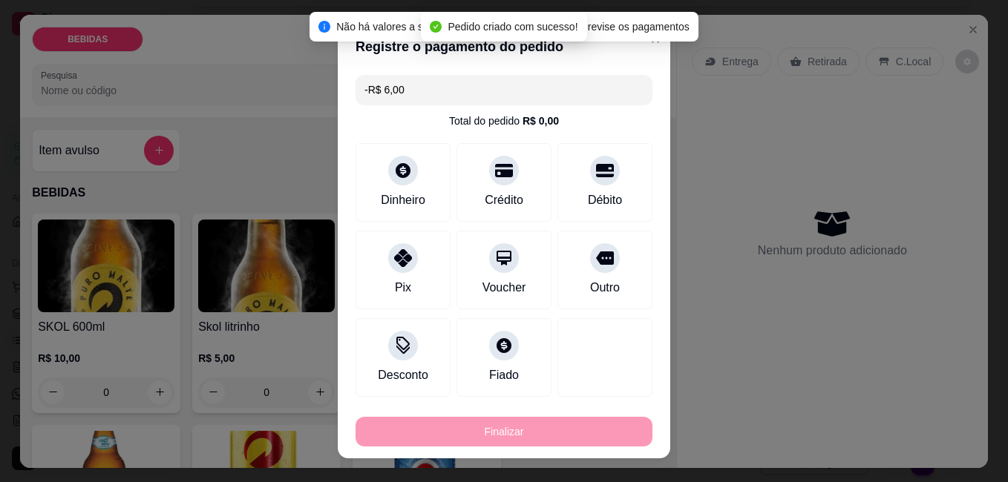
scroll to position [142, 0]
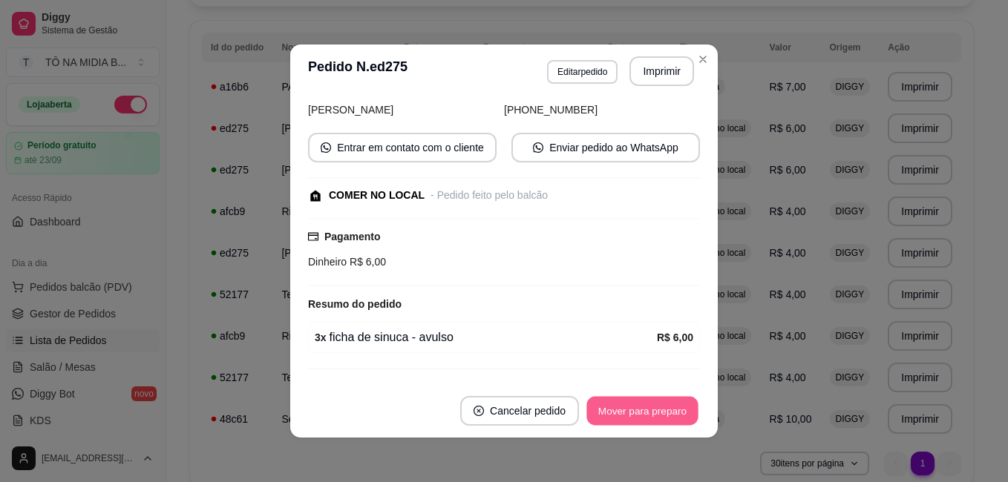
click button "Mover para preparo"
click button "Mover para retirada disponível"
click button "Mover para finalizado"
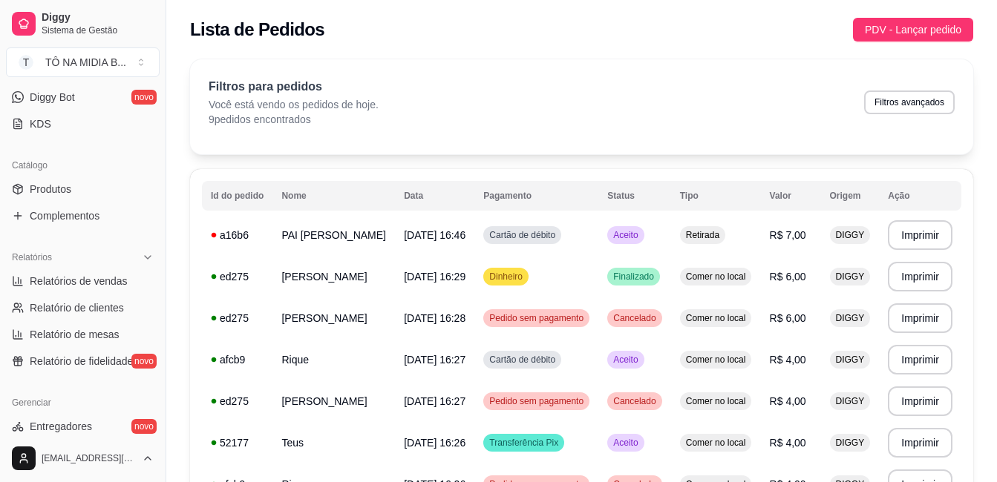
scroll to position [445, 0]
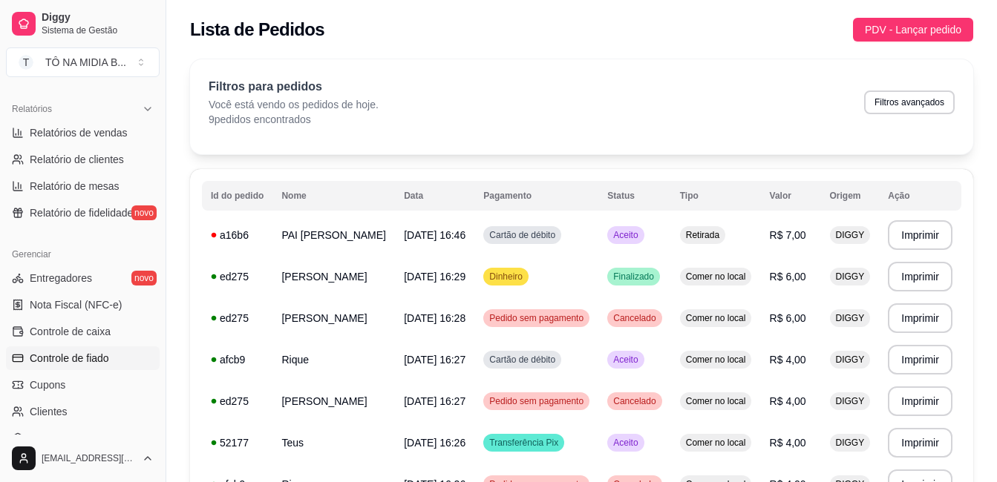
click span "Controle de fiado"
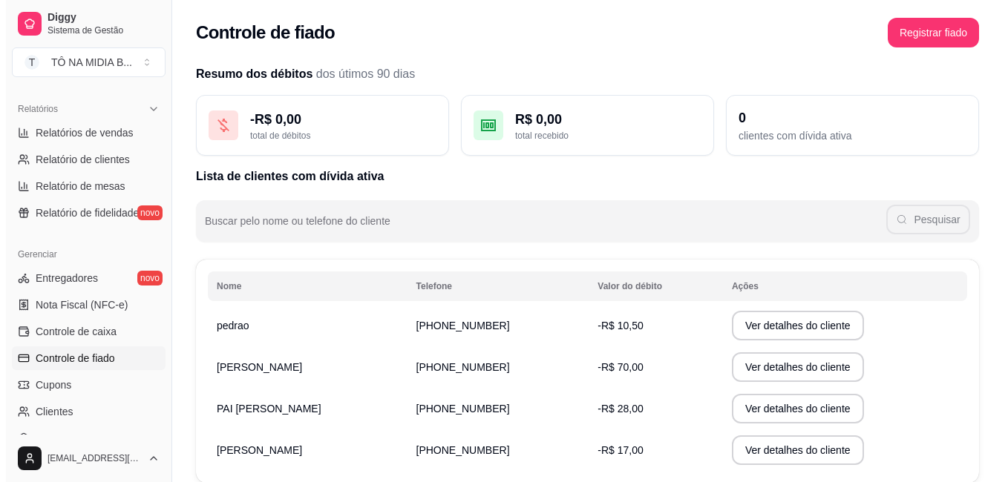
scroll to position [74, 0]
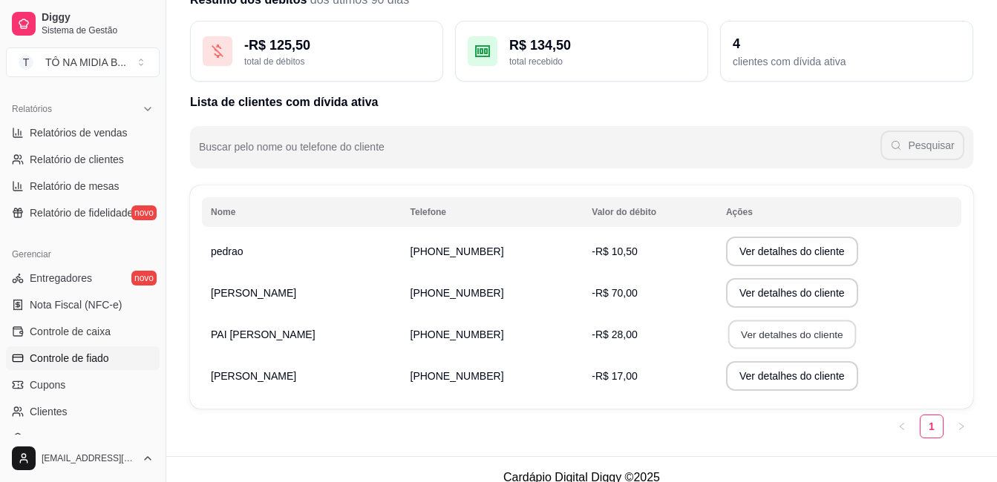
click button "Ver detalhes do cliente"
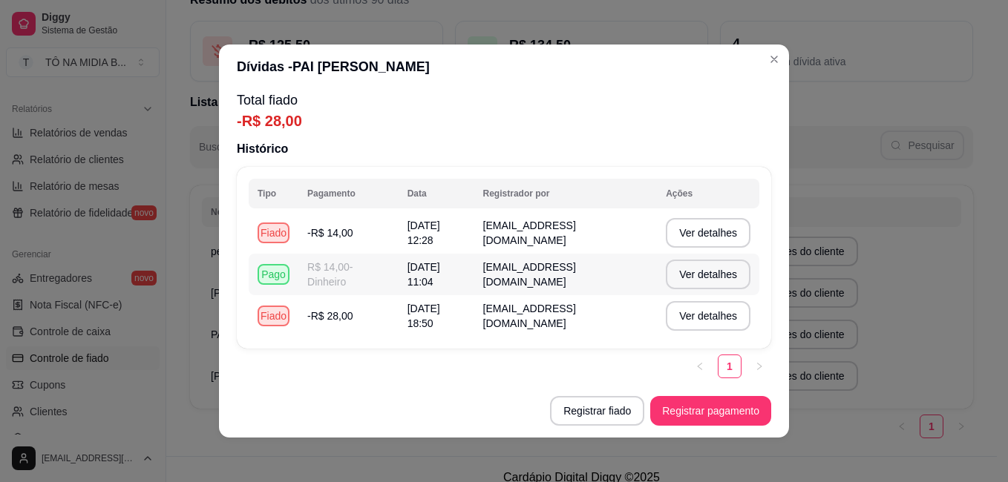
scroll to position [3, 0]
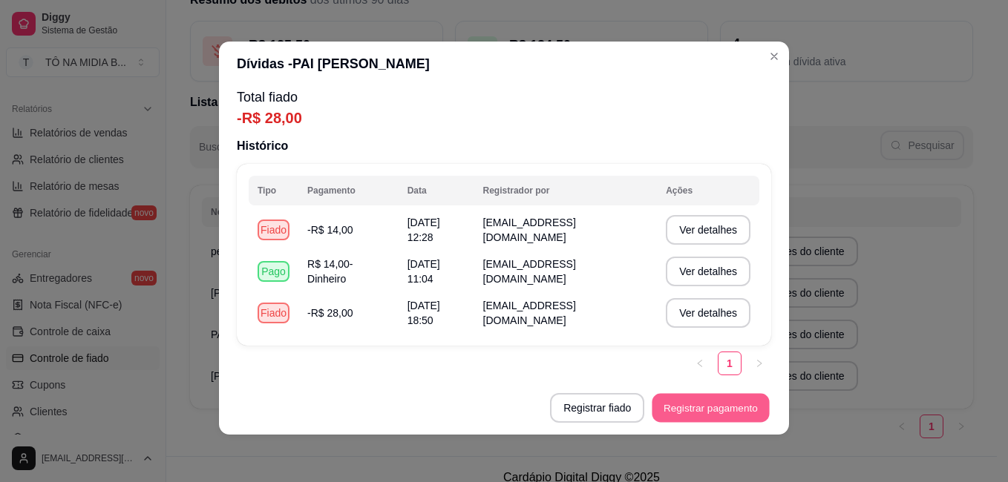
click button "Registrar pagamento"
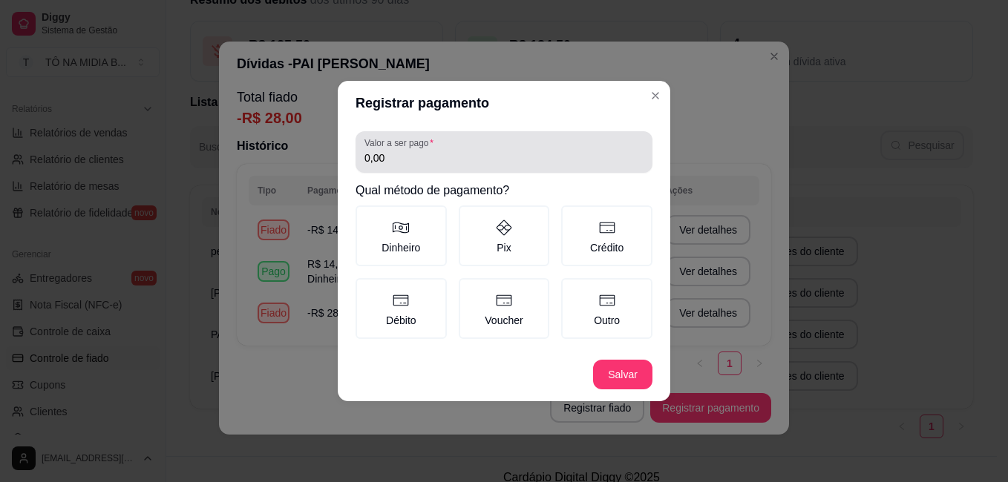
click div "Valor a ser pago 0,00"
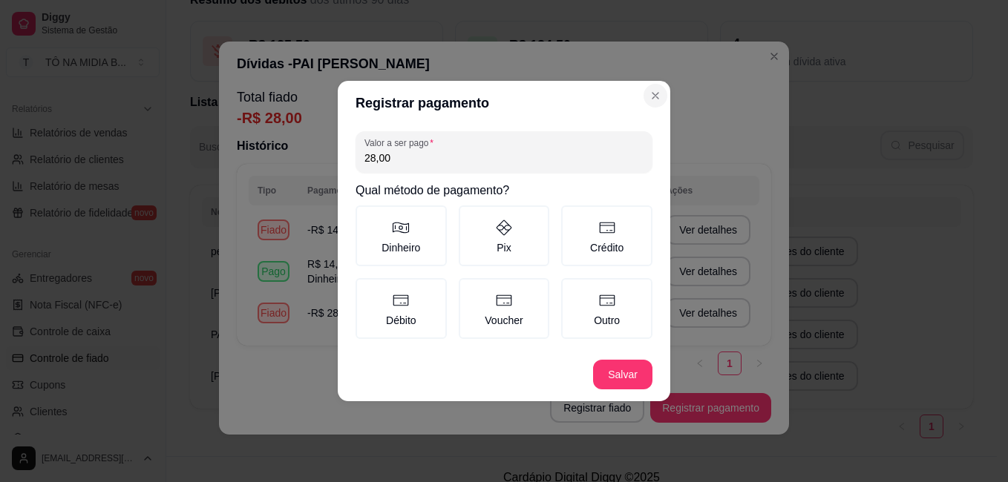
type input "28,00"
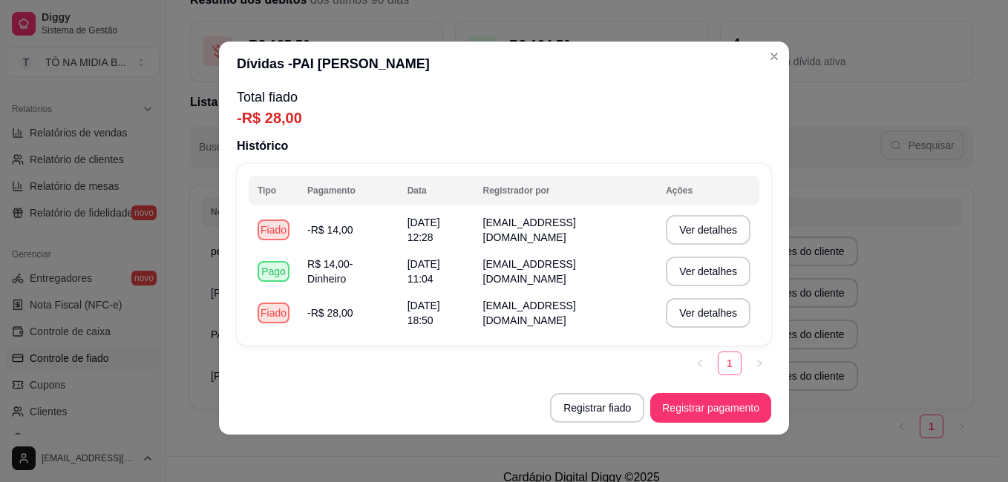
click link "1"
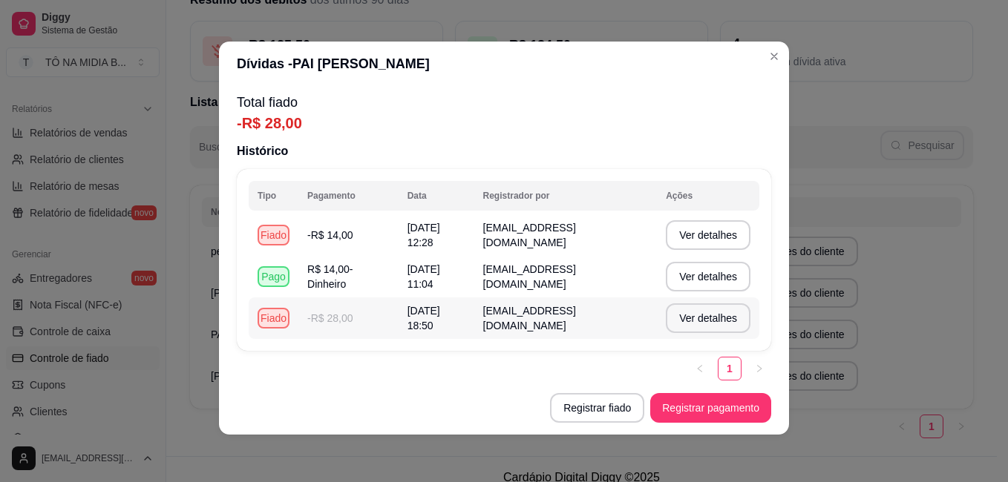
scroll to position [5, 0]
